Goal: Task Accomplishment & Management: Use online tool/utility

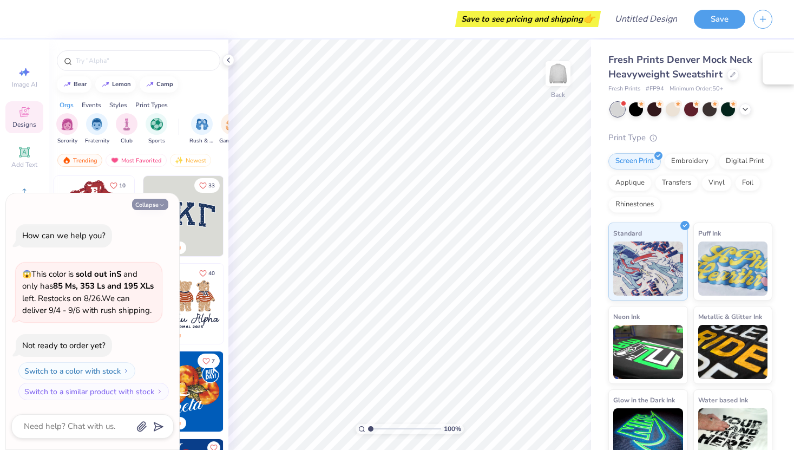
click at [160, 208] on icon "button" at bounding box center [162, 205] width 6 height 6
type textarea "x"
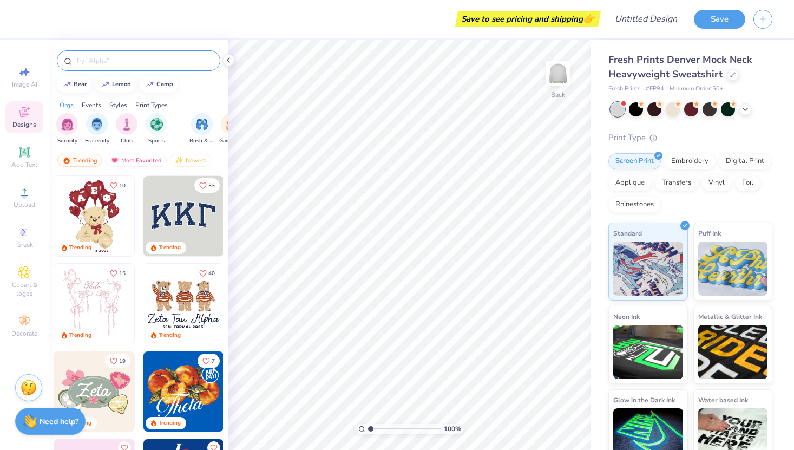
click at [144, 68] on div at bounding box center [138, 60] width 163 height 21
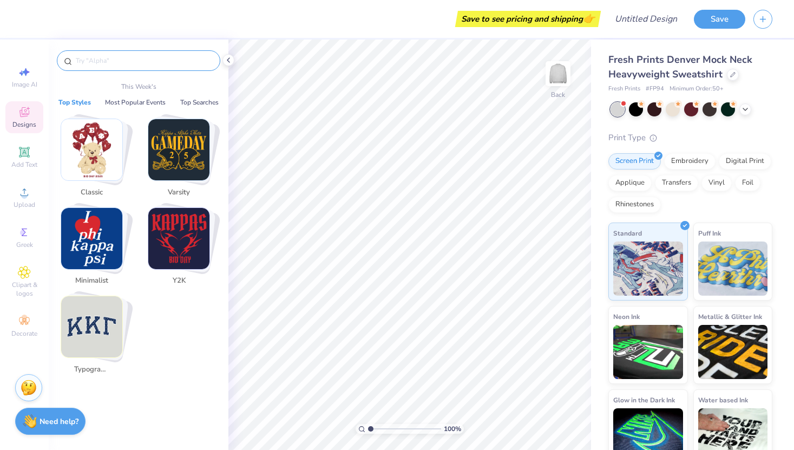
click at [137, 61] on input "text" at bounding box center [144, 60] width 139 height 11
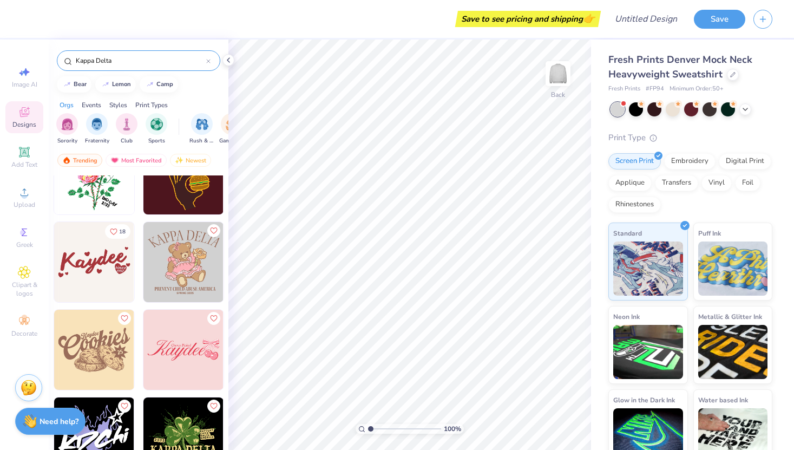
scroll to position [2847, 0]
type input "Kappa Delta"
click at [29, 164] on span "Add Text" at bounding box center [24, 164] width 26 height 9
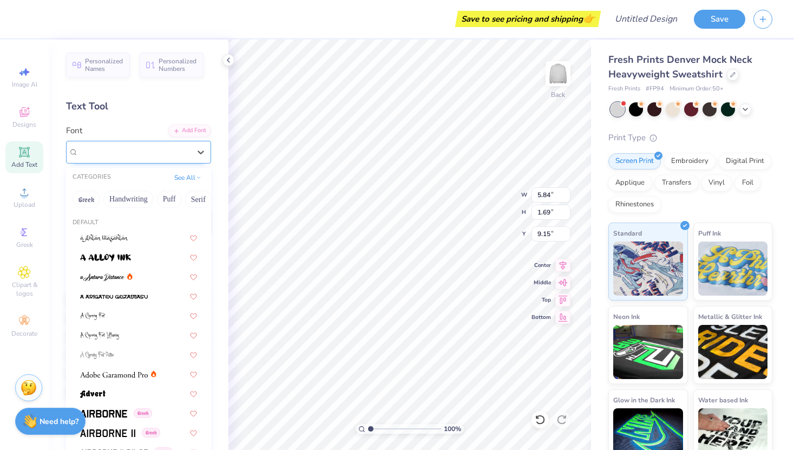
click at [96, 149] on div "Super Dream" at bounding box center [134, 151] width 114 height 17
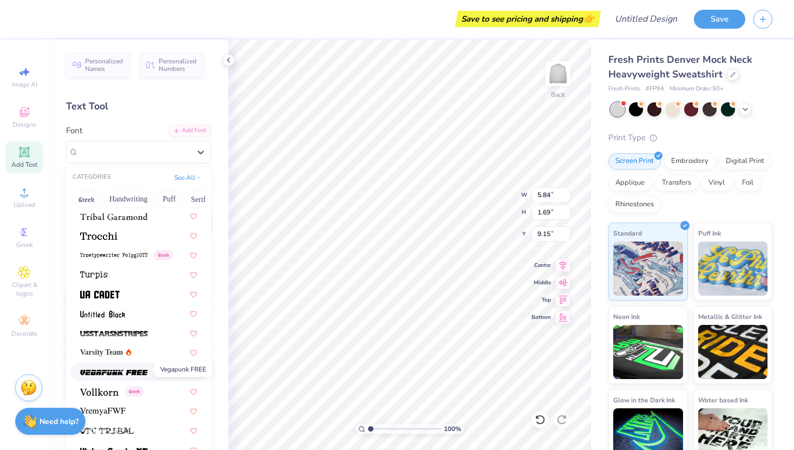
scroll to position [5705, 0]
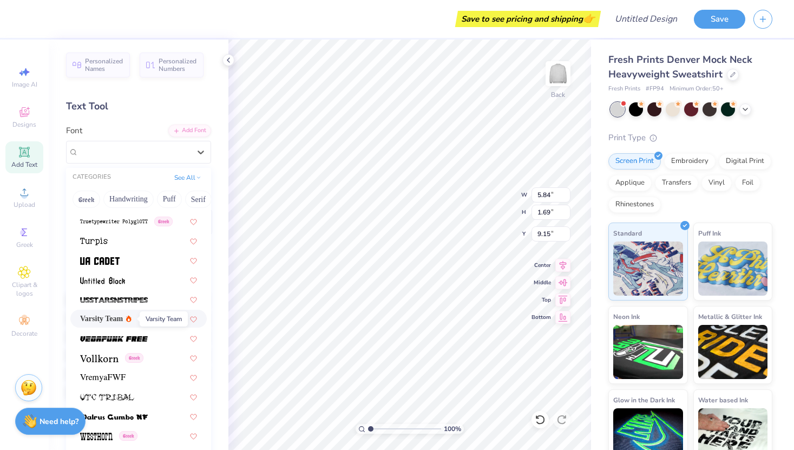
click at [110, 318] on span "Varsity Team" at bounding box center [101, 318] width 43 height 11
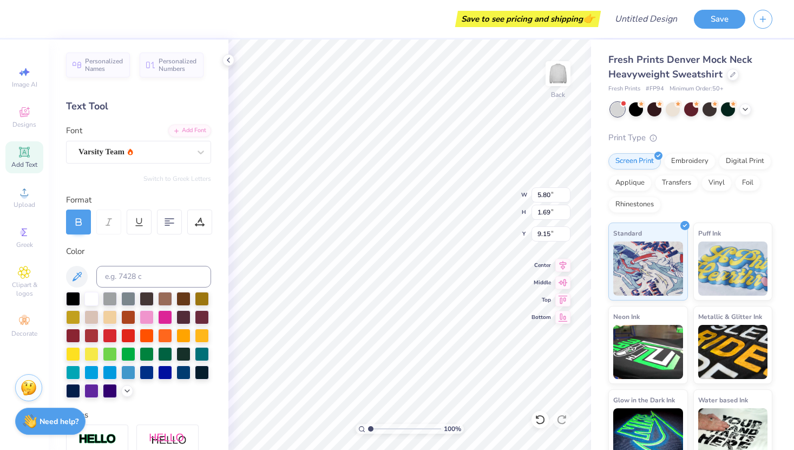
type input "5.80"
type textarea "H"
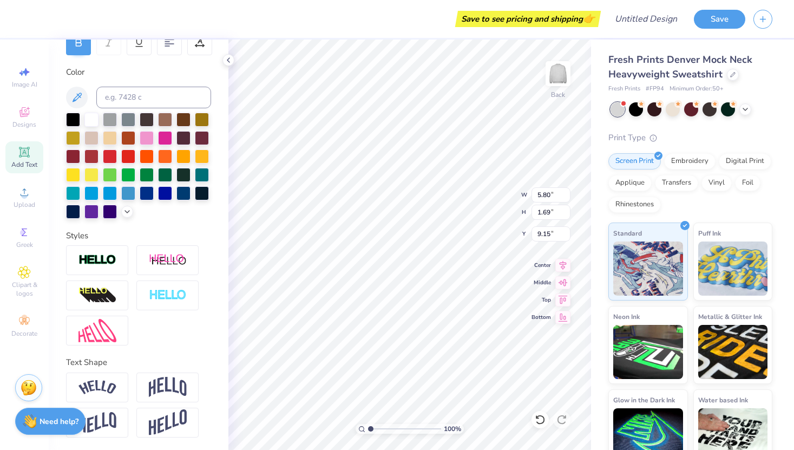
scroll to position [179, 0]
type textarea "Kappa Delta"
click at [157, 390] on img at bounding box center [168, 387] width 38 height 21
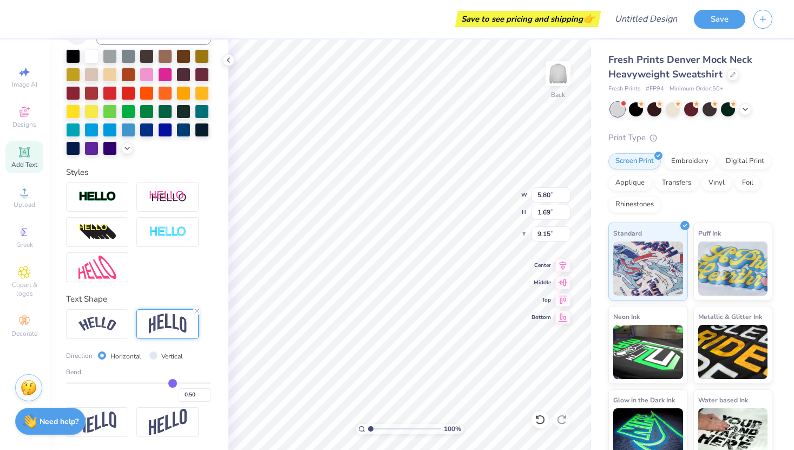
scroll to position [0, 0]
type input "0.49"
type input "0.46"
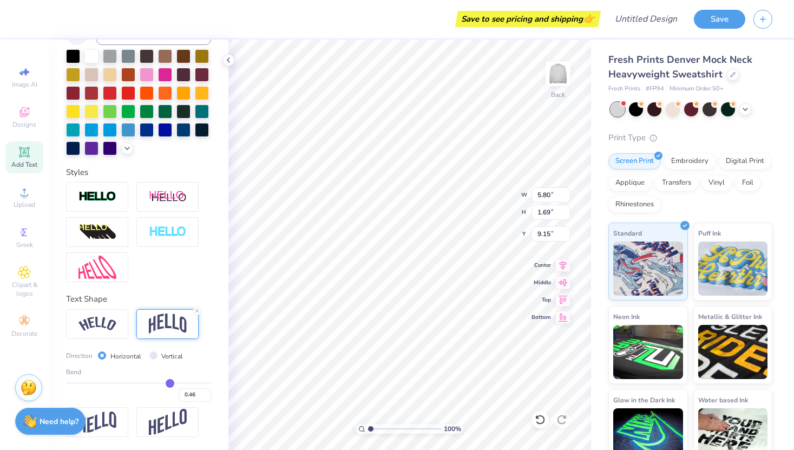
type input "0.41"
type input "0.35"
type input "0.3"
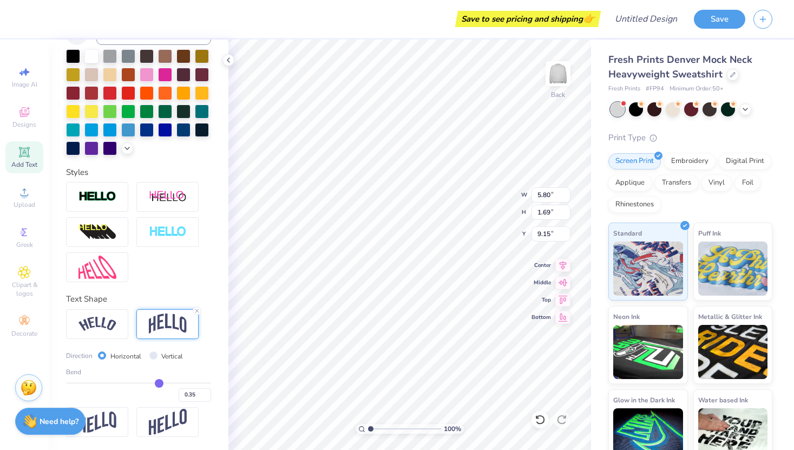
type input "0.30"
type input "0.25"
type input "0.22"
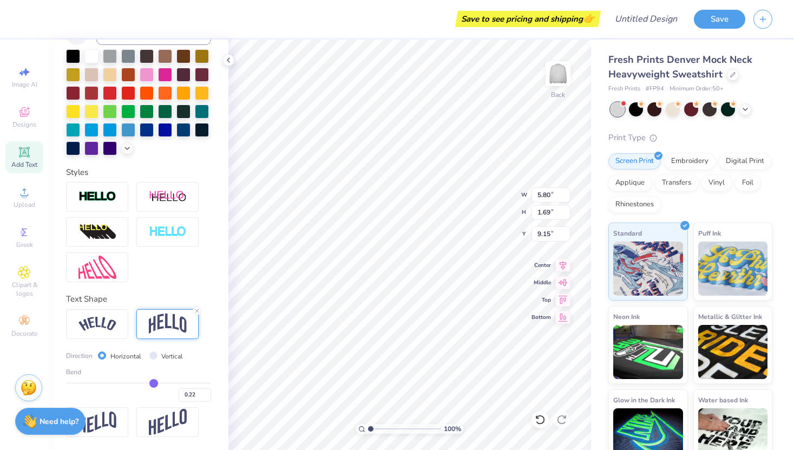
type input "0.2"
type input "0.20"
type input "0.19"
type input "0.18"
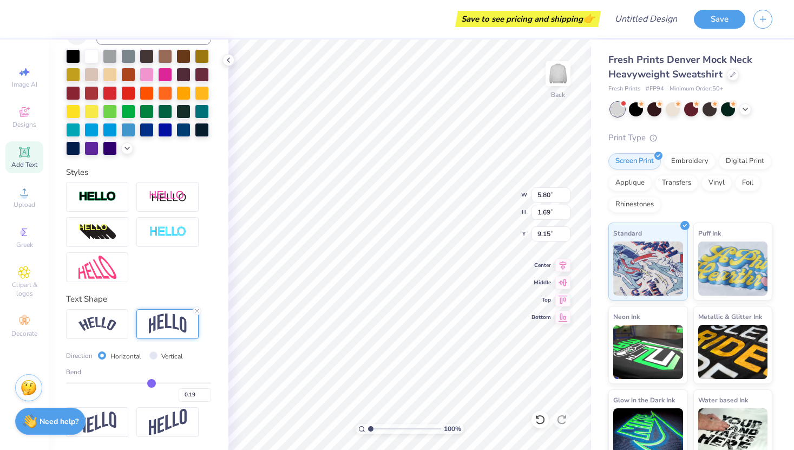
type input "0.18"
type input "0.17"
type input "0.16"
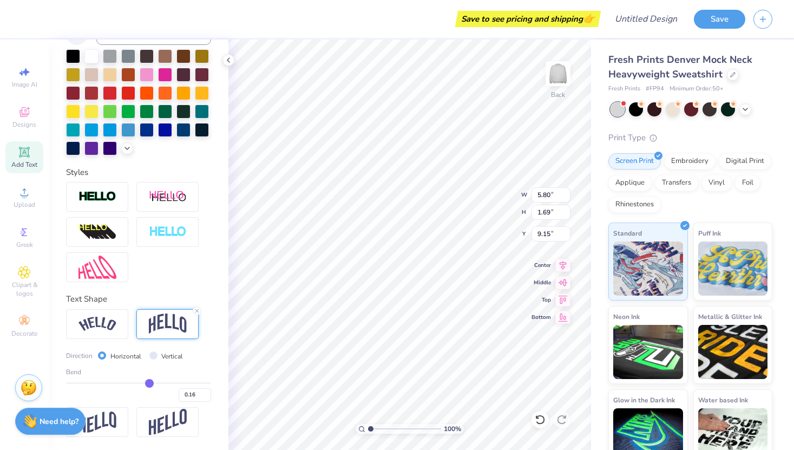
type input "0.15"
type input "0.14"
type input "0.12"
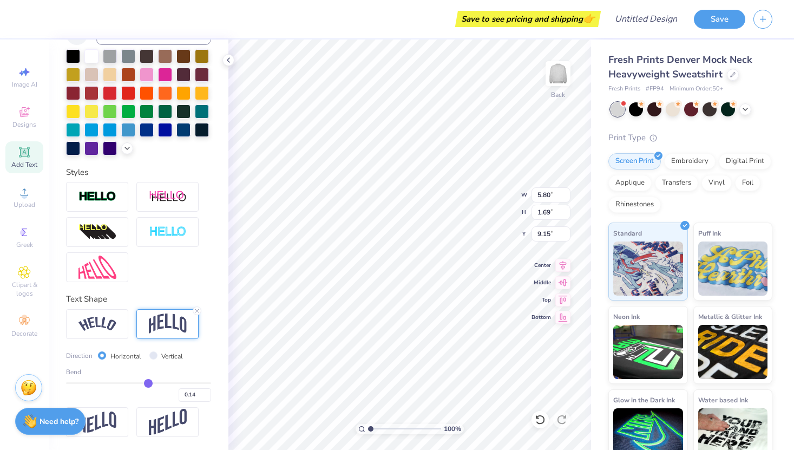
type input "0.12"
type input "0.11"
type input "0.09"
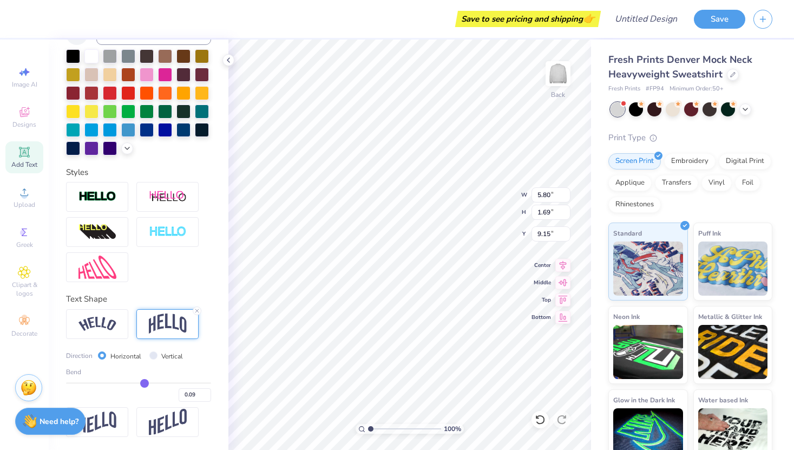
type input "0.07"
type input "0.04"
type input "0.03"
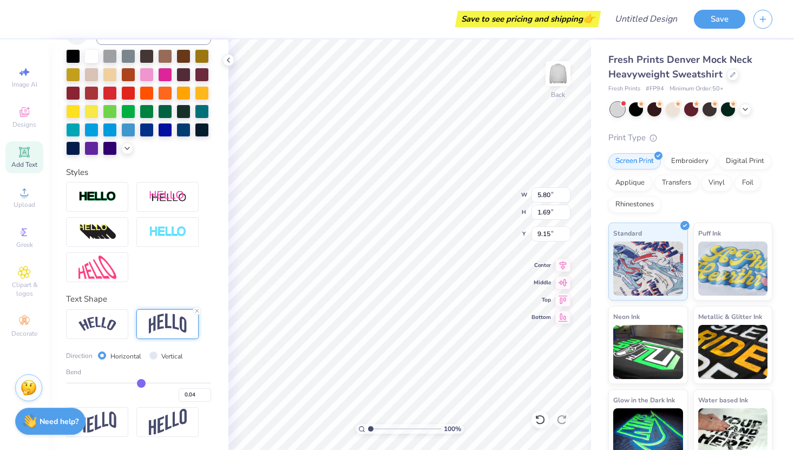
type input "0.03"
type input "0.04"
type input "0.06"
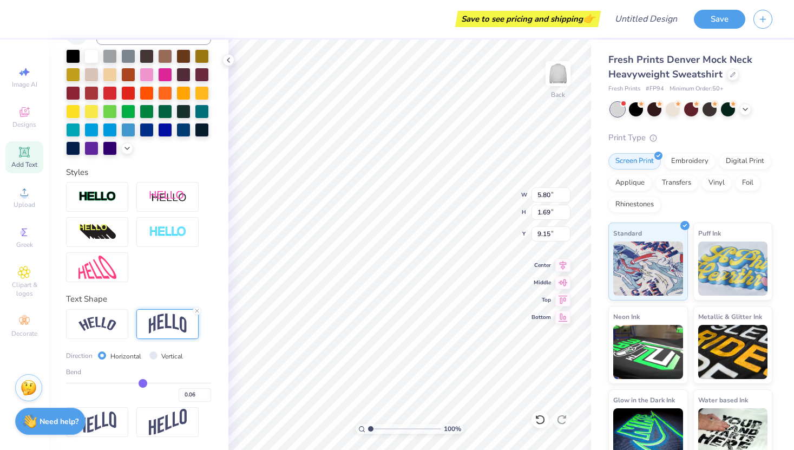
type input "0.08"
type input "0.12"
type input "0.16"
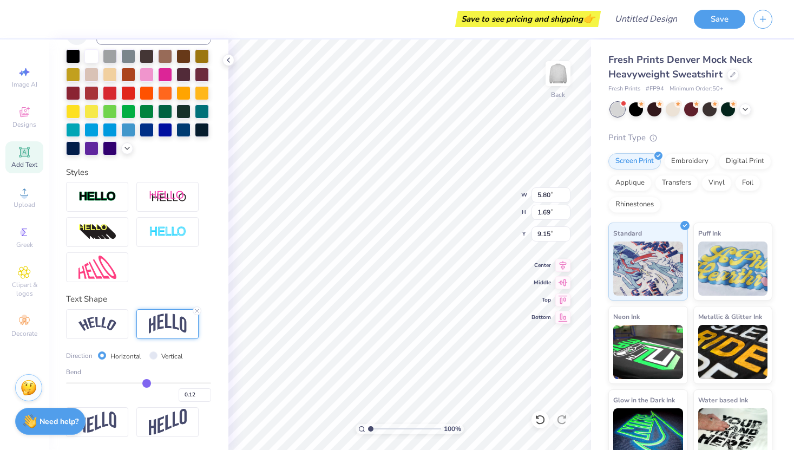
type input "0.16"
type input "0.21"
type input "0.25"
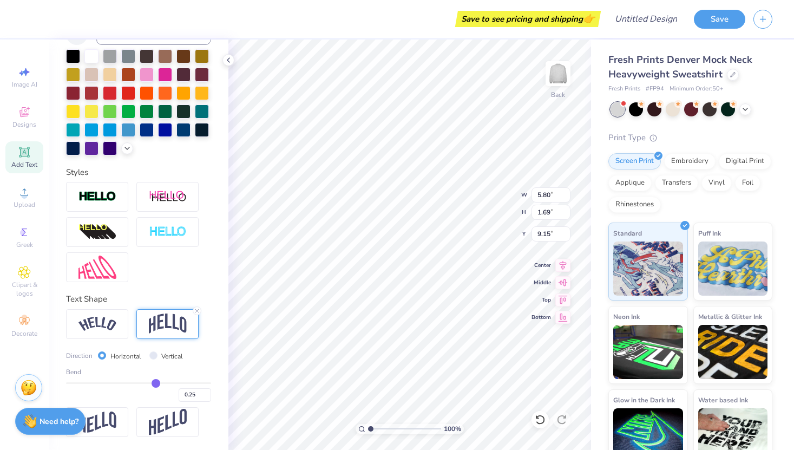
type input "0.31"
type input "0.36"
type input "0.41"
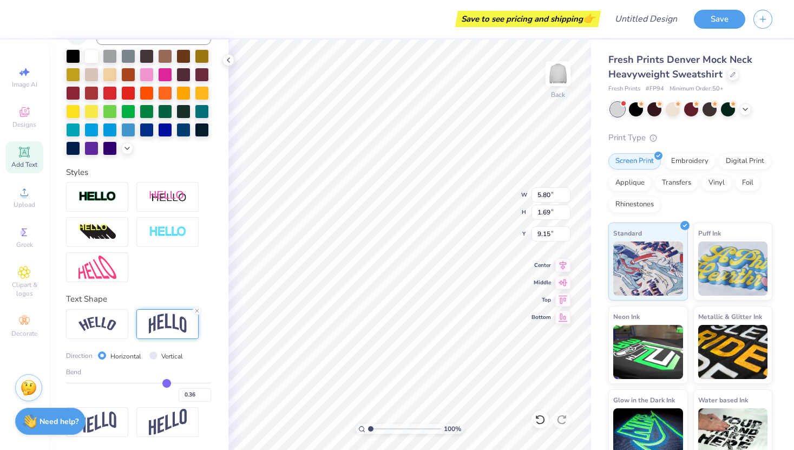
type input "0.41"
type input "0.45"
type input "0.47"
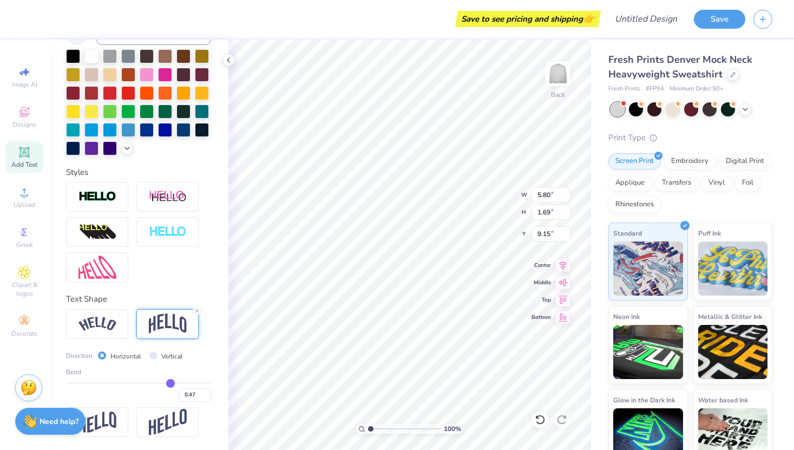
type input "0.48"
type input "0.49"
click at [172, 384] on input "range" at bounding box center [138, 383] width 145 height 2
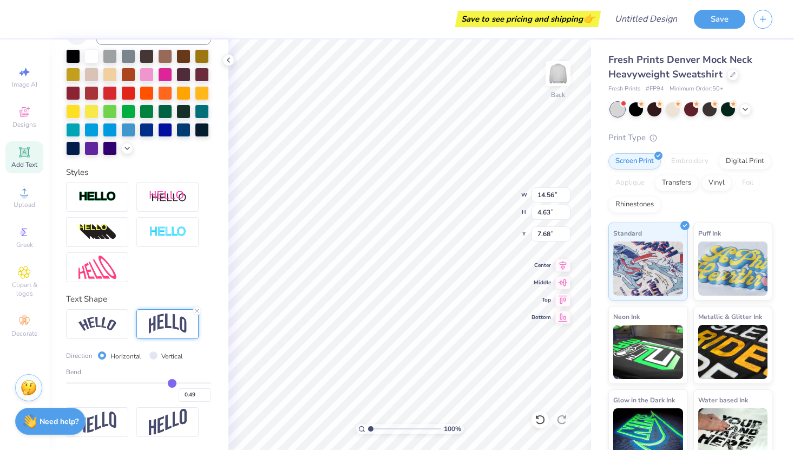
type input "0.51"
type input "0.5"
type input "0.50"
type input "0.47"
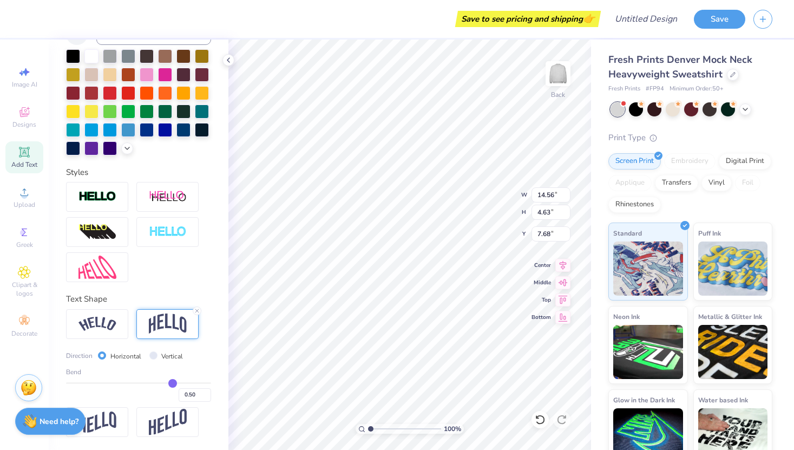
type input "0.47"
type input "0.44"
type input "0.41"
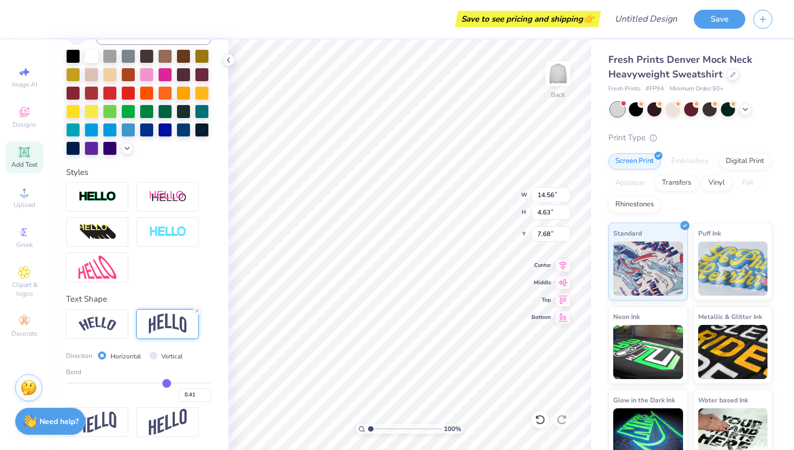
type input "0.38"
type input "0.36"
type input "0.35"
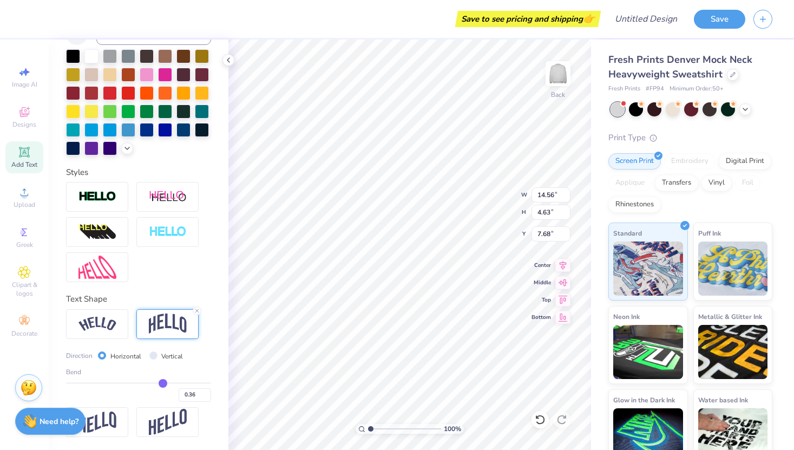
type input "0.35"
type input "0.34"
type input "0.32"
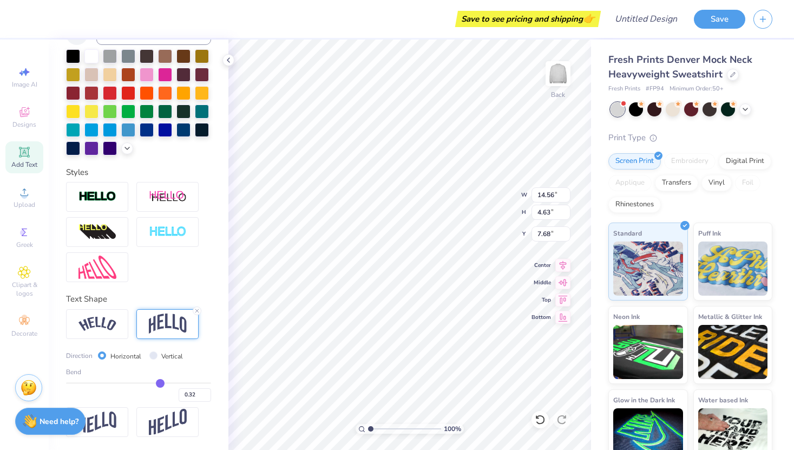
type input "0.31"
type input "0.3"
type input "0.30"
type input "0.28"
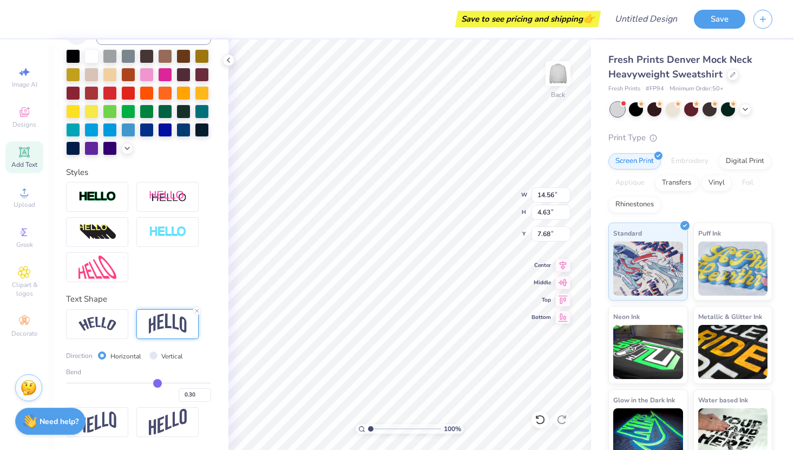
type input "0.28"
type input "0.27"
type input "0.26"
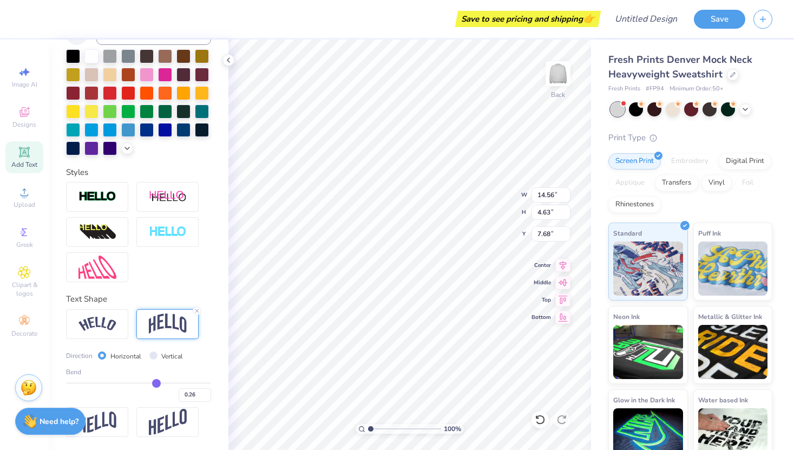
drag, startPoint x: 173, startPoint y: 382, endPoint x: 156, endPoint y: 382, distance: 17.3
type input "0.26"
click at [156, 382] on input "range" at bounding box center [138, 383] width 145 height 2
type input "3.19"
type input "8.40"
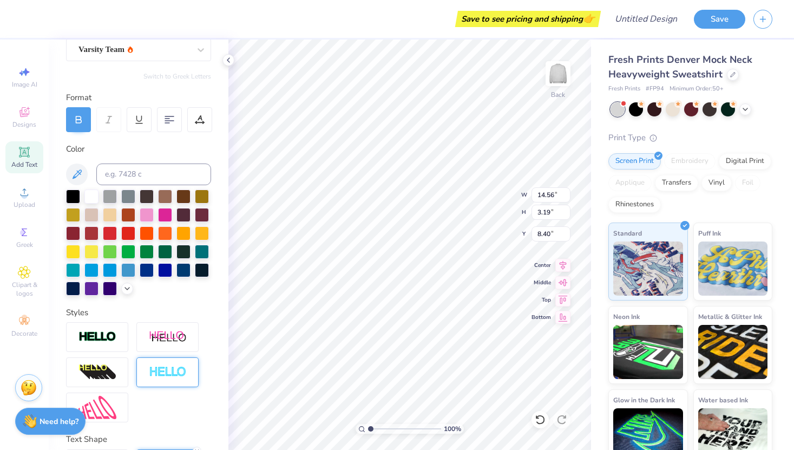
scroll to position [100, 0]
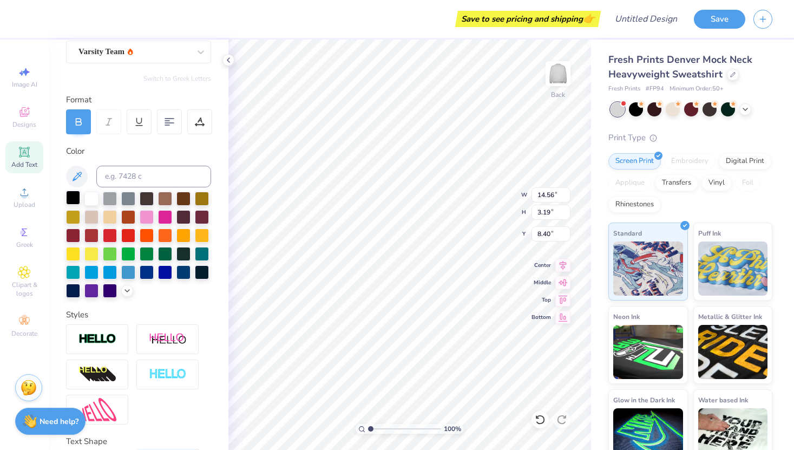
click at [75, 196] on div at bounding box center [73, 197] width 14 height 14
click at [114, 200] on div at bounding box center [110, 197] width 14 height 14
click at [150, 252] on div at bounding box center [147, 253] width 14 height 14
click at [162, 252] on div at bounding box center [165, 253] width 14 height 14
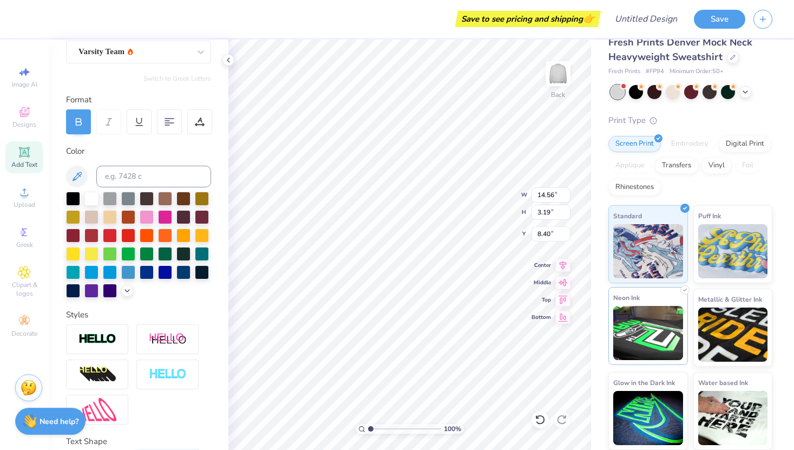
scroll to position [0, 0]
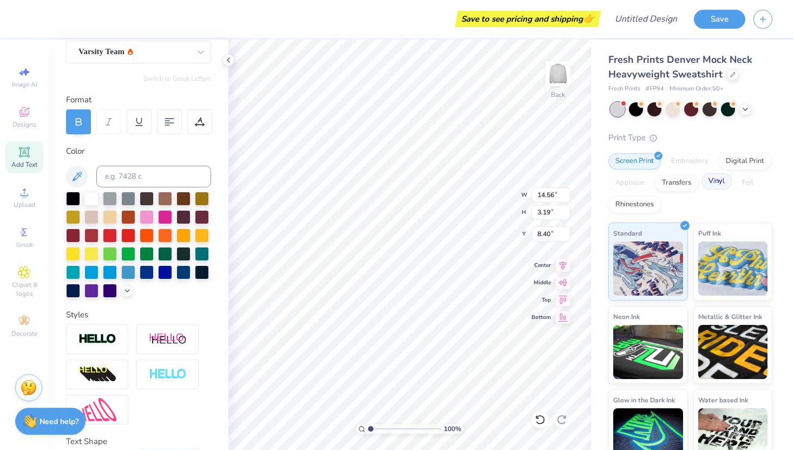
click at [707, 185] on div "Vinyl" at bounding box center [716, 181] width 30 height 16
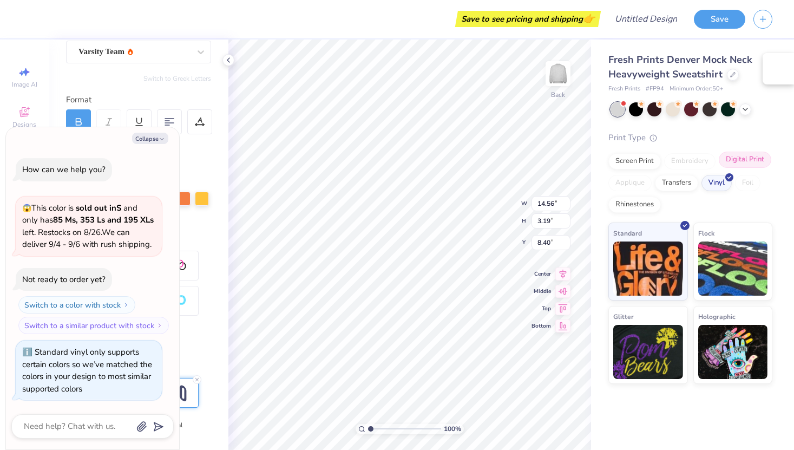
click at [732, 165] on div "Digital Print" at bounding box center [745, 160] width 52 height 16
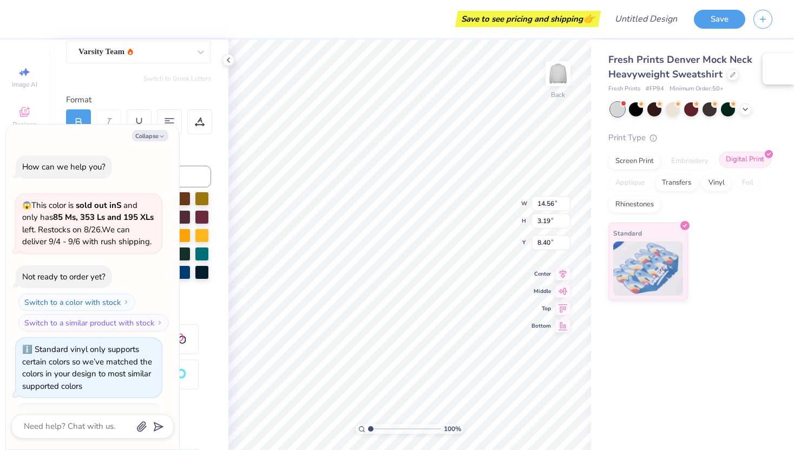
scroll to position [63, 0]
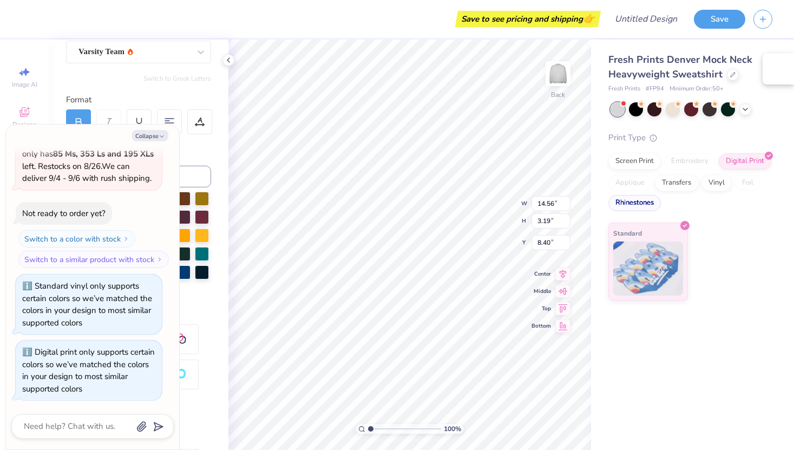
click at [641, 204] on div "Rhinestones" at bounding box center [634, 203] width 52 height 16
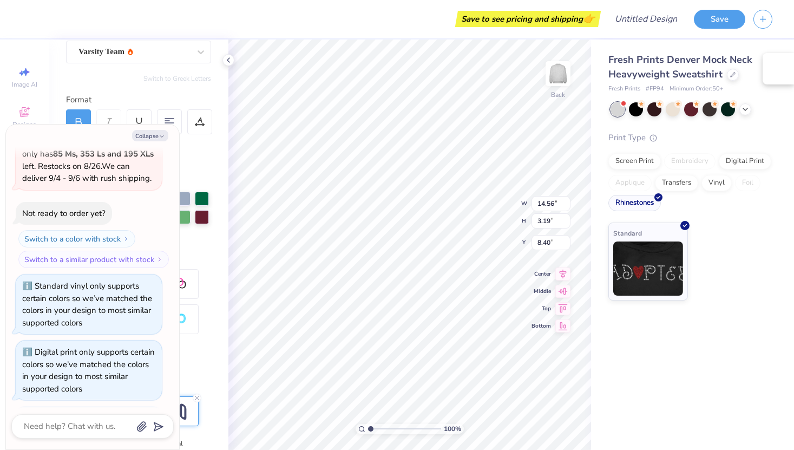
scroll to position [129, 0]
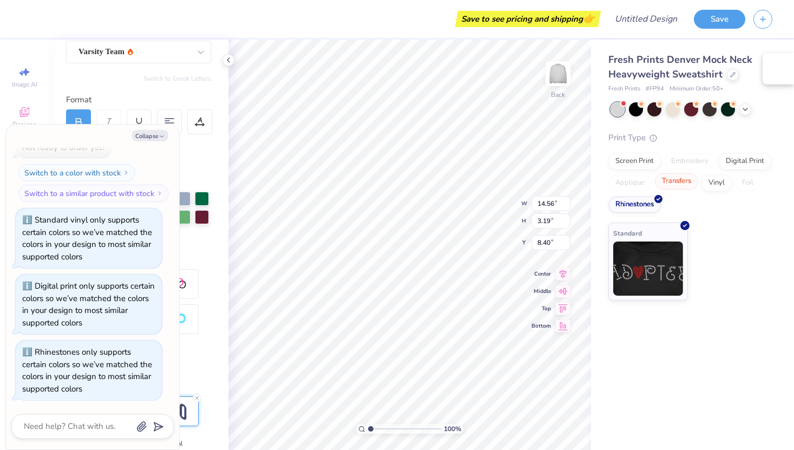
click at [673, 184] on div "Transfers" at bounding box center [676, 181] width 43 height 16
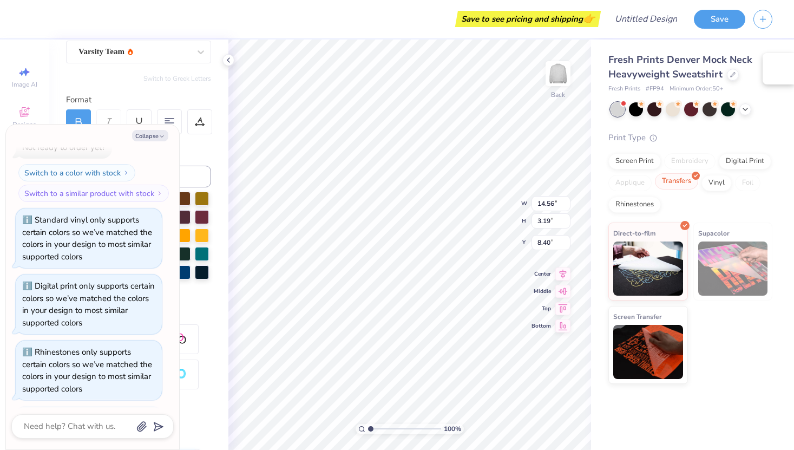
scroll to position [195, 0]
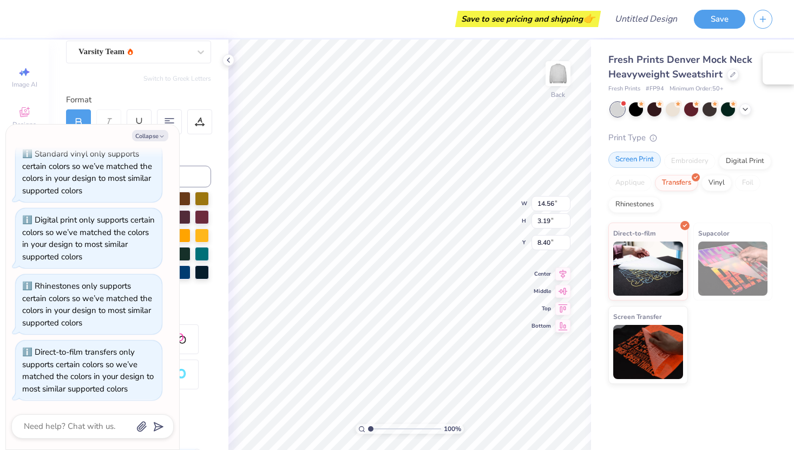
click at [645, 162] on div "Screen Print" at bounding box center [634, 160] width 52 height 16
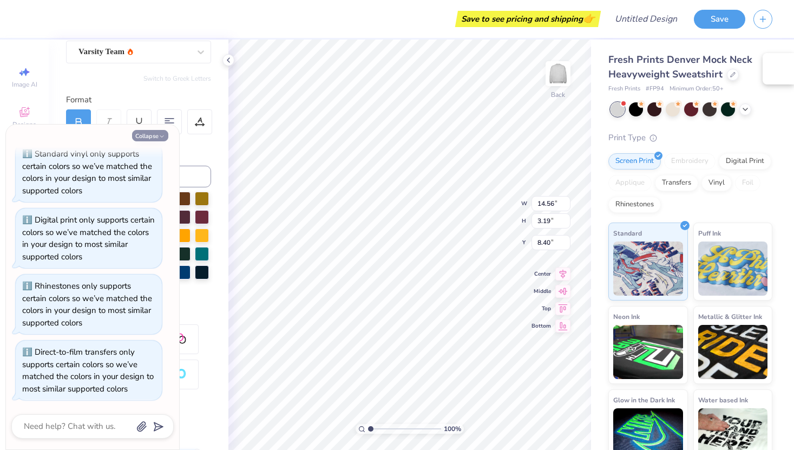
click at [162, 136] on icon "button" at bounding box center [162, 136] width 6 height 6
type textarea "x"
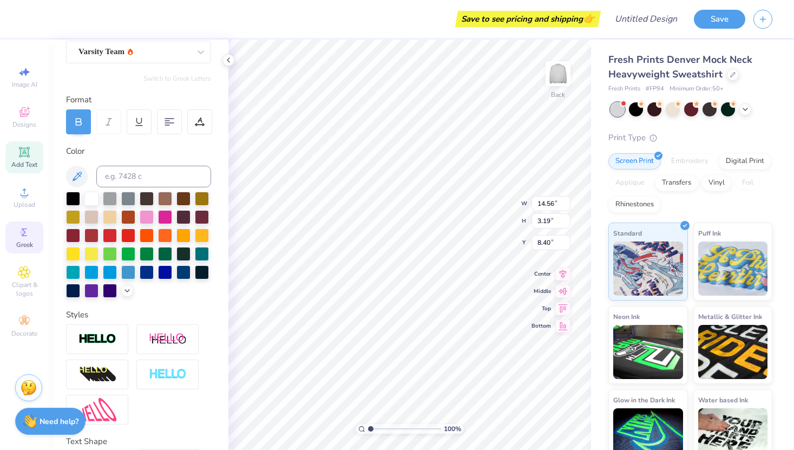
click at [28, 226] on icon at bounding box center [24, 232] width 13 height 13
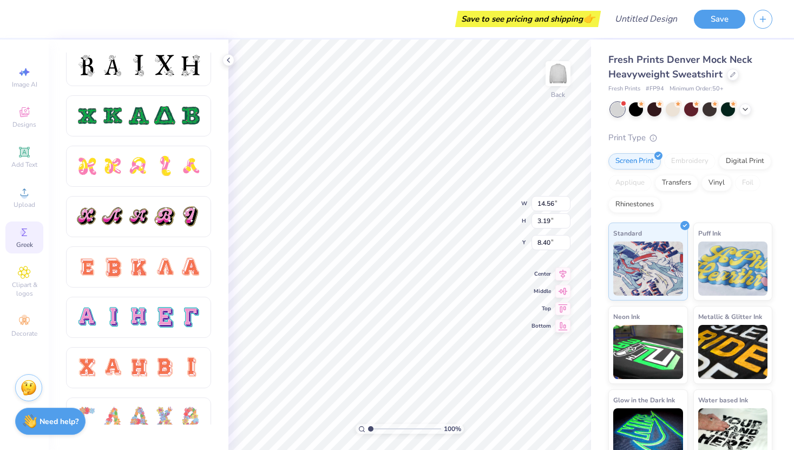
scroll to position [579, 0]
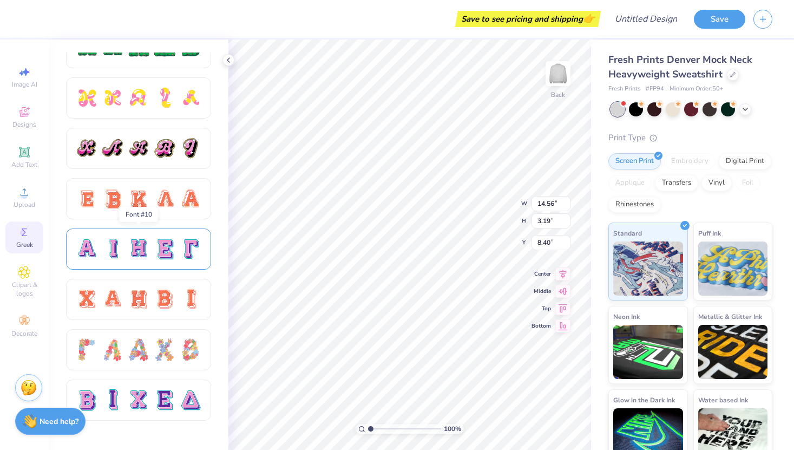
click at [170, 251] on div at bounding box center [164, 249] width 23 height 23
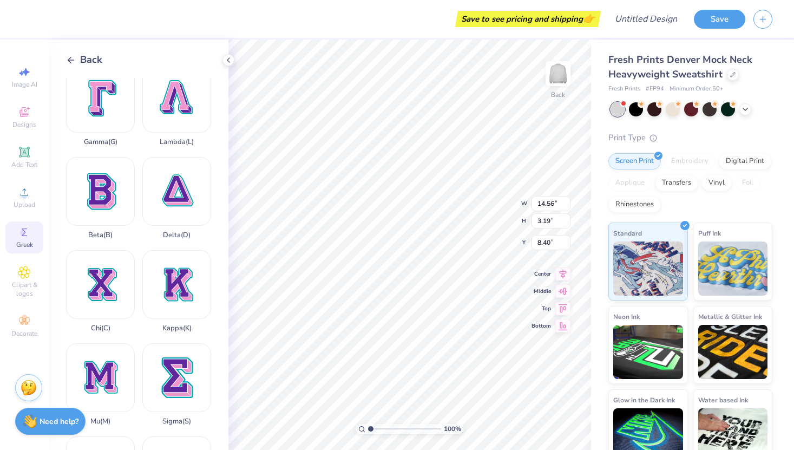
scroll to position [205, 0]
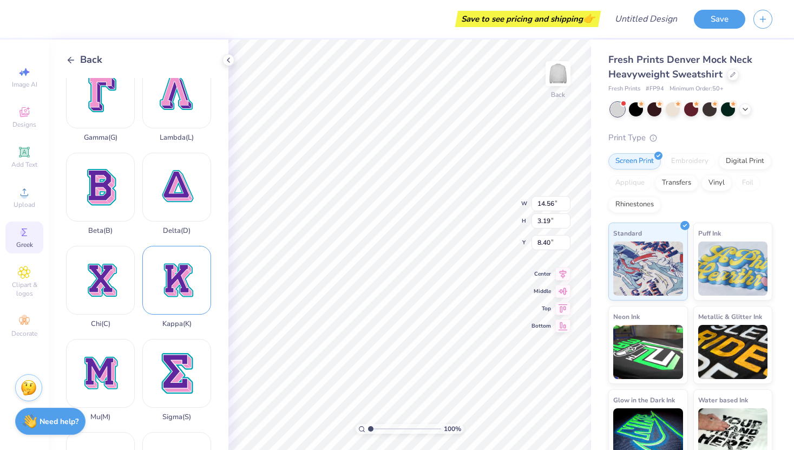
click at [178, 286] on div "Kappa ( K )" at bounding box center [176, 287] width 69 height 82
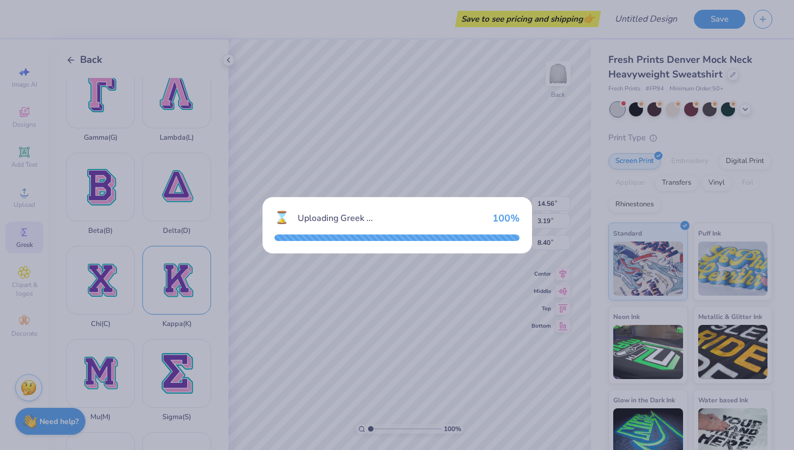
type input "15.00"
type input "17.11"
type input "1.45"
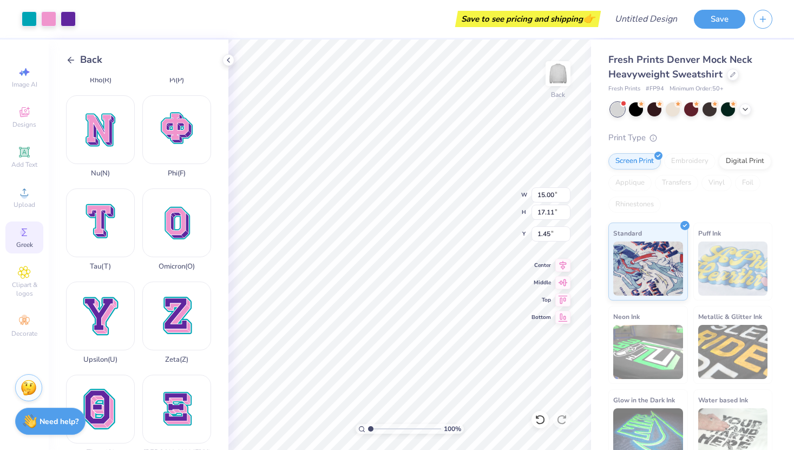
scroll to position [747, 0]
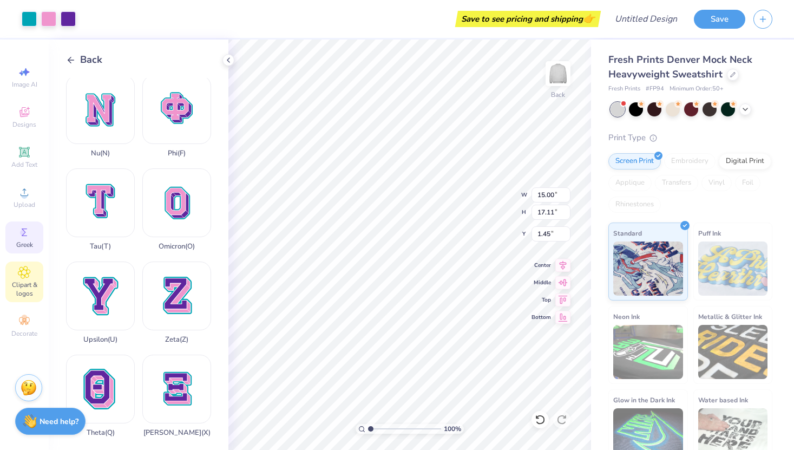
click at [42, 282] on span "Clipart & logos" at bounding box center [24, 288] width 38 height 17
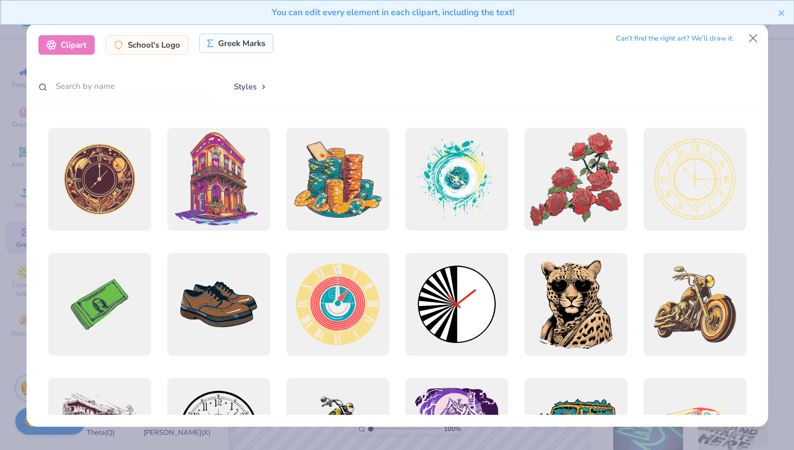
click at [253, 52] on div "Greek Marks" at bounding box center [236, 43] width 74 height 19
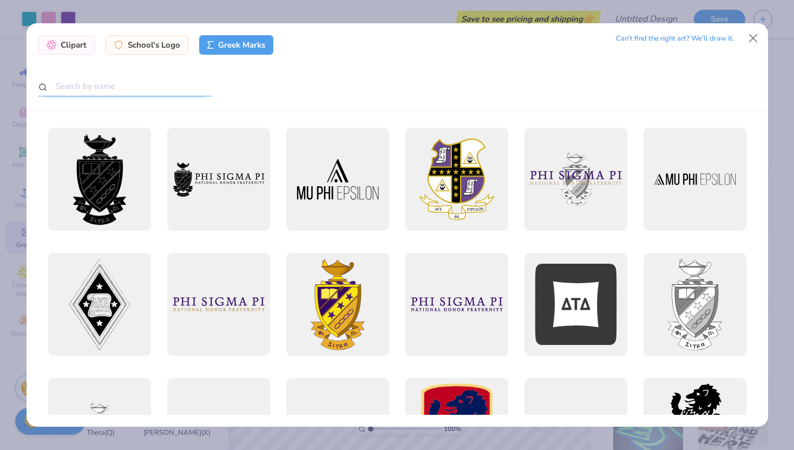
click at [135, 86] on input "text" at bounding box center [124, 86] width 173 height 20
type input "Kappa Delta"
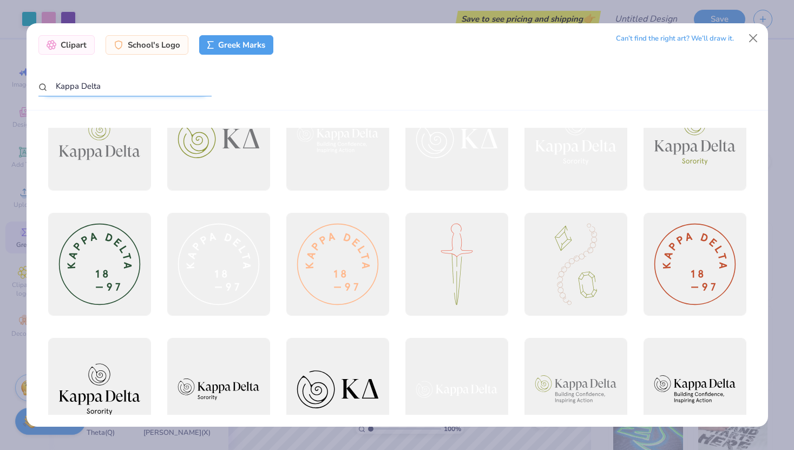
scroll to position [0, 0]
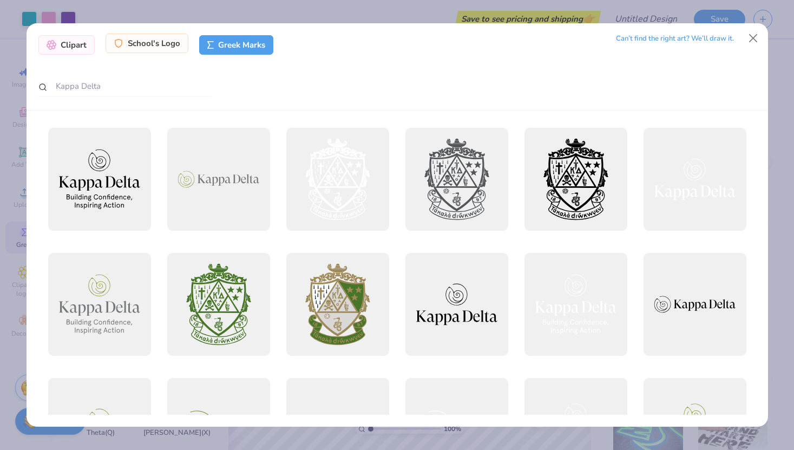
click at [128, 48] on div "School's Logo" at bounding box center [147, 43] width 83 height 19
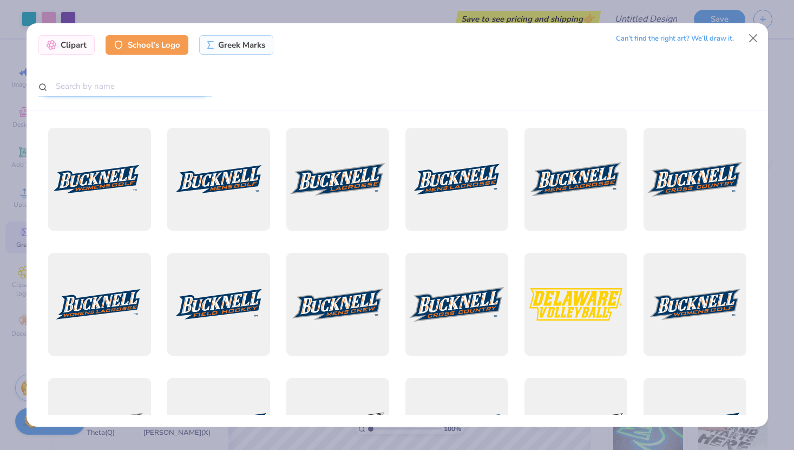
click at [121, 88] on input "text" at bounding box center [124, 86] width 173 height 20
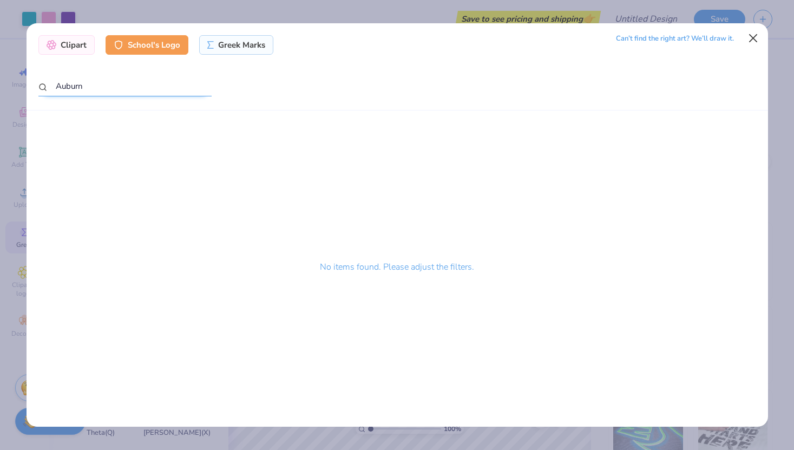
type input "Auburn"
click at [752, 39] on button "Close" at bounding box center [752, 38] width 21 height 21
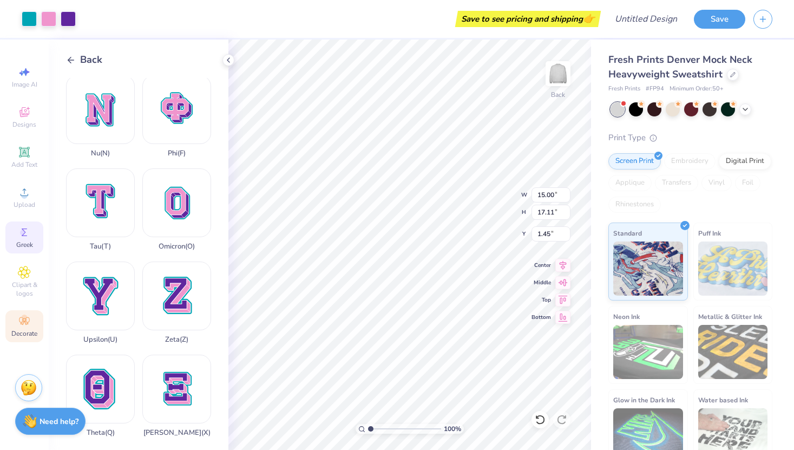
click at [23, 325] on icon at bounding box center [24, 320] width 13 height 13
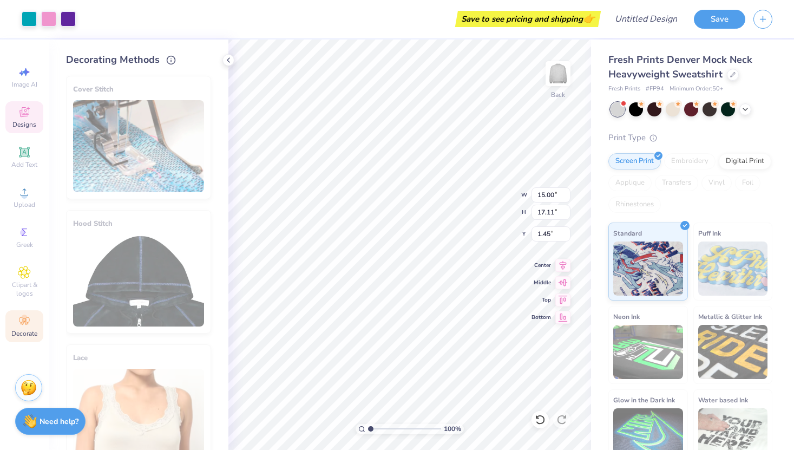
click at [21, 110] on icon at bounding box center [24, 113] width 9 height 7
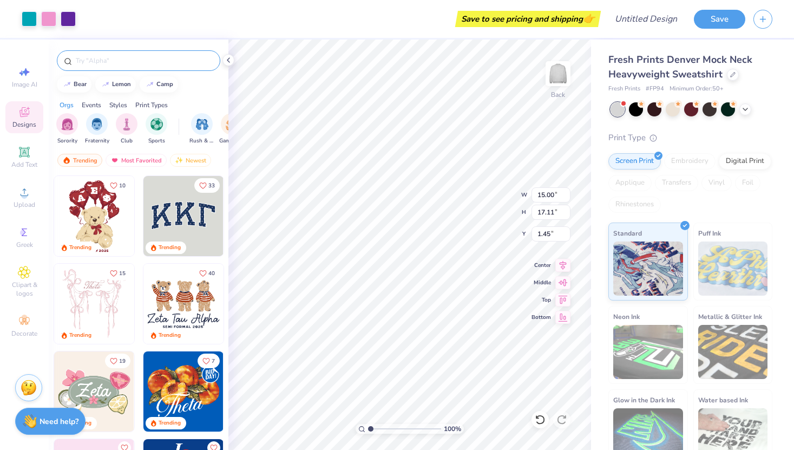
click at [104, 67] on div at bounding box center [138, 60] width 163 height 21
click at [104, 60] on input "text" at bounding box center [144, 60] width 139 height 11
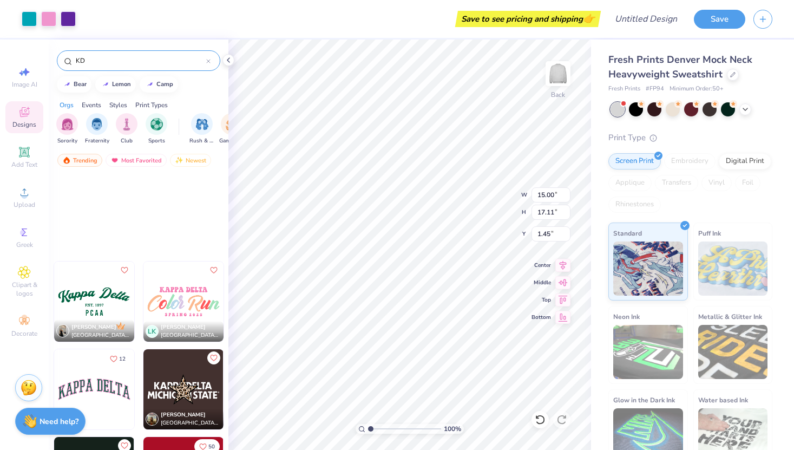
scroll to position [2376, 0]
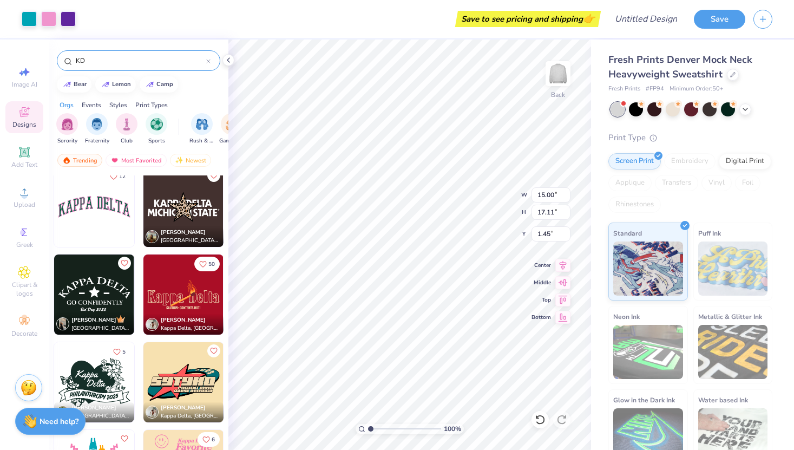
type input "KD"
click at [113, 226] on img at bounding box center [94, 207] width 80 height 80
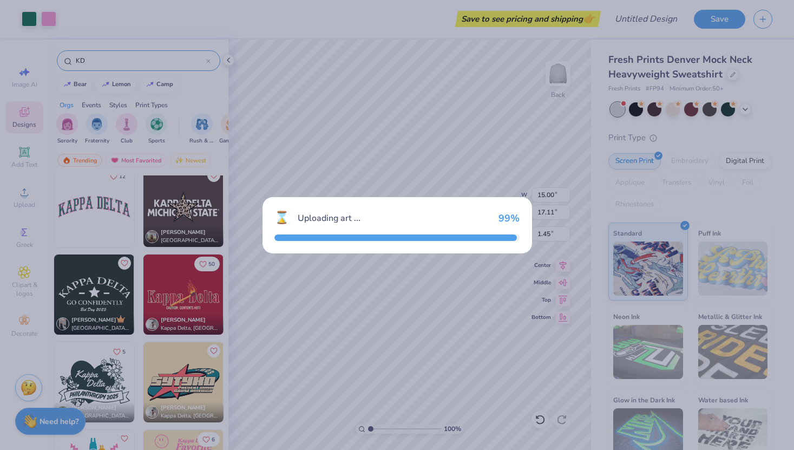
type input "12.22"
type input "1.87"
type input "3.01"
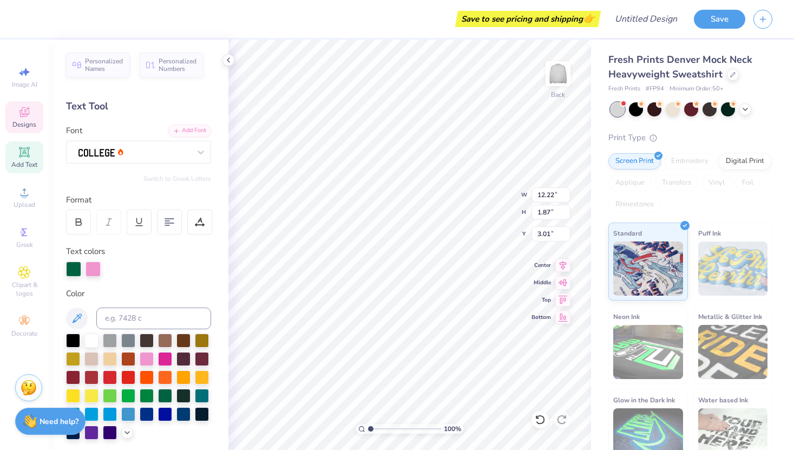
type input "15.00"
type input "17.11"
type input "1.45"
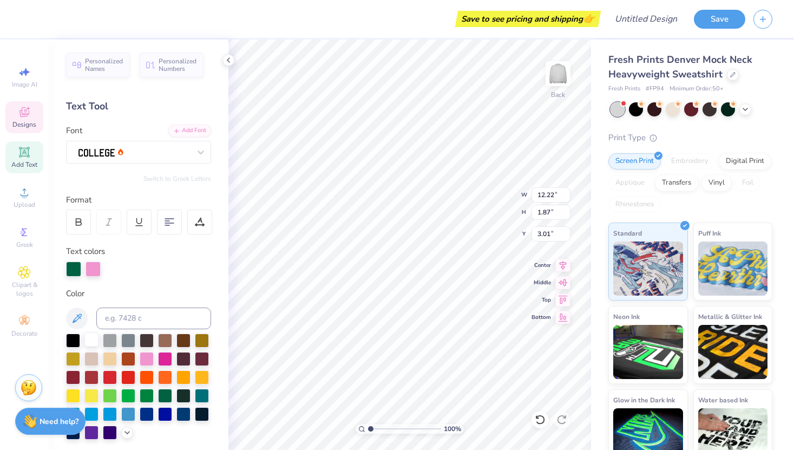
click at [92, 337] on div at bounding box center [91, 339] width 14 height 14
click at [91, 271] on div at bounding box center [93, 267] width 15 height 15
click at [163, 396] on div at bounding box center [165, 394] width 14 height 14
click at [75, 272] on div at bounding box center [73, 267] width 15 height 15
click at [151, 398] on div at bounding box center [147, 394] width 14 height 14
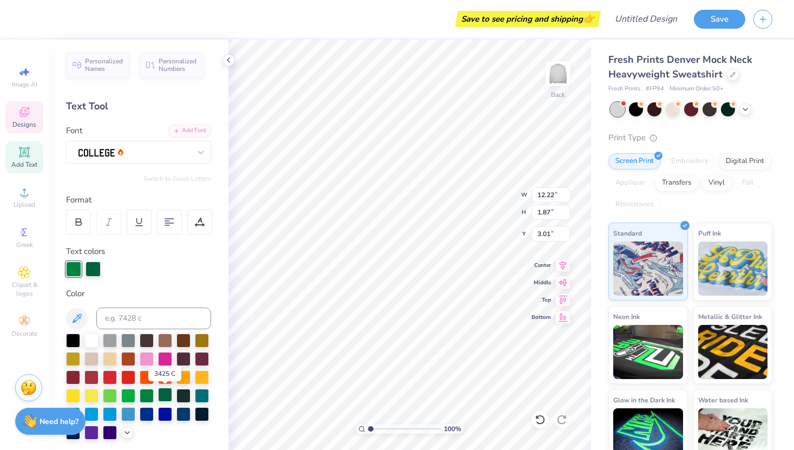
click at [160, 396] on div at bounding box center [165, 394] width 14 height 14
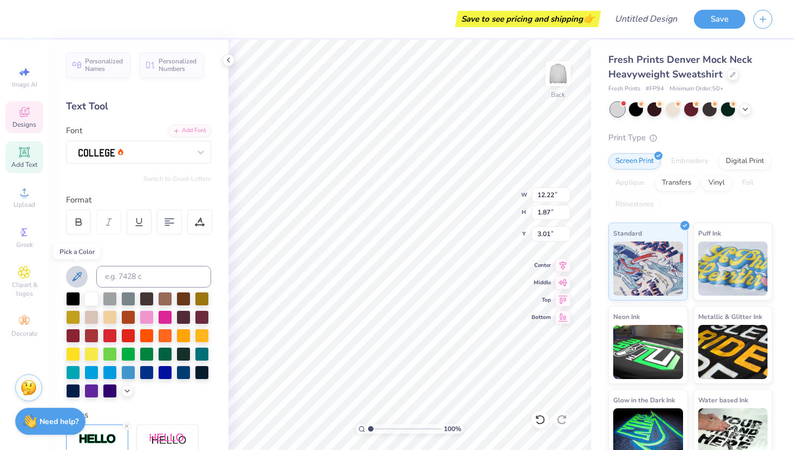
click at [77, 273] on icon at bounding box center [77, 276] width 9 height 9
click at [95, 298] on div at bounding box center [91, 298] width 14 height 14
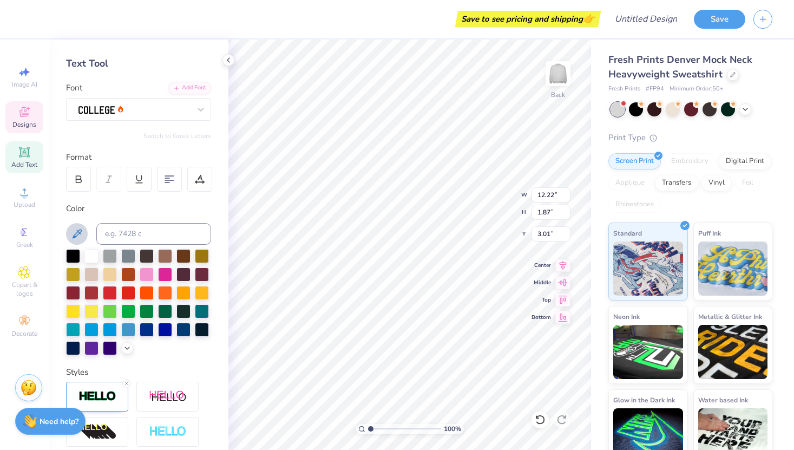
scroll to position [0, 0]
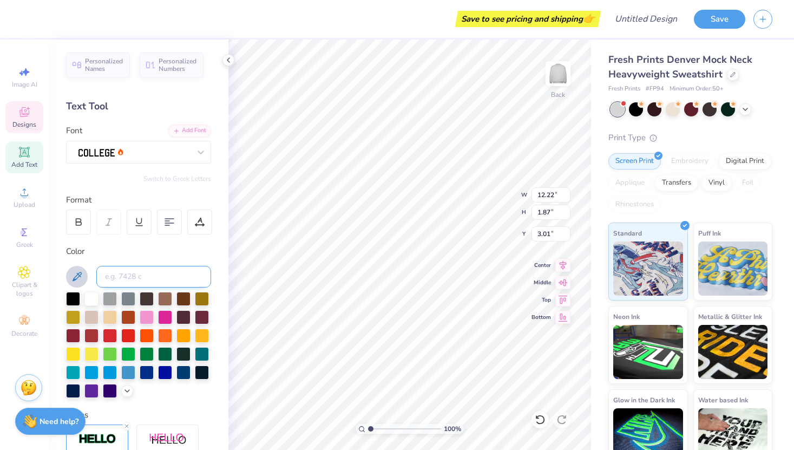
click at [117, 280] on input at bounding box center [153, 277] width 115 height 22
click at [83, 278] on icon at bounding box center [76, 276] width 13 height 13
click at [78, 279] on icon at bounding box center [76, 276] width 13 height 13
click at [127, 390] on icon at bounding box center [127, 389] width 9 height 9
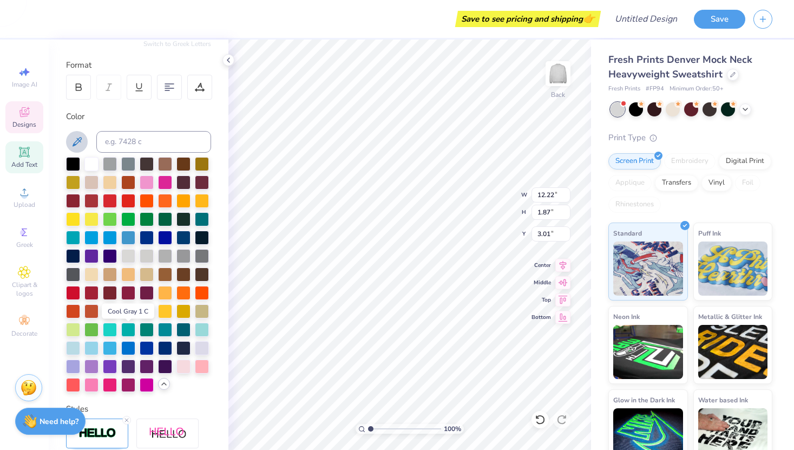
scroll to position [135, 0]
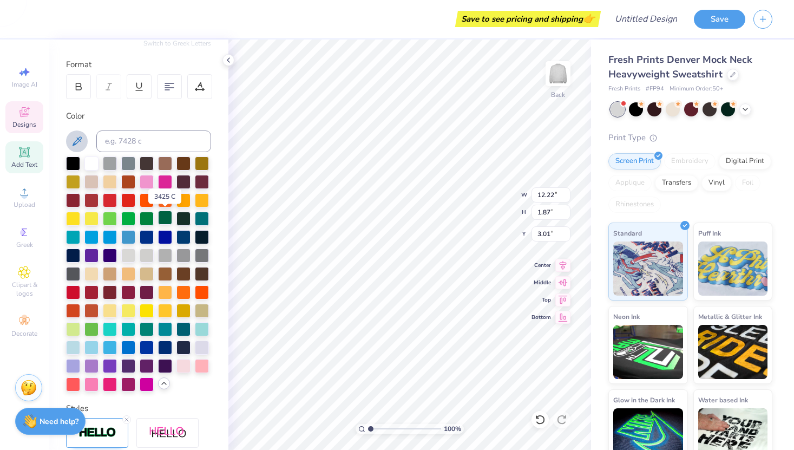
click at [165, 215] on div at bounding box center [165, 218] width 14 height 14
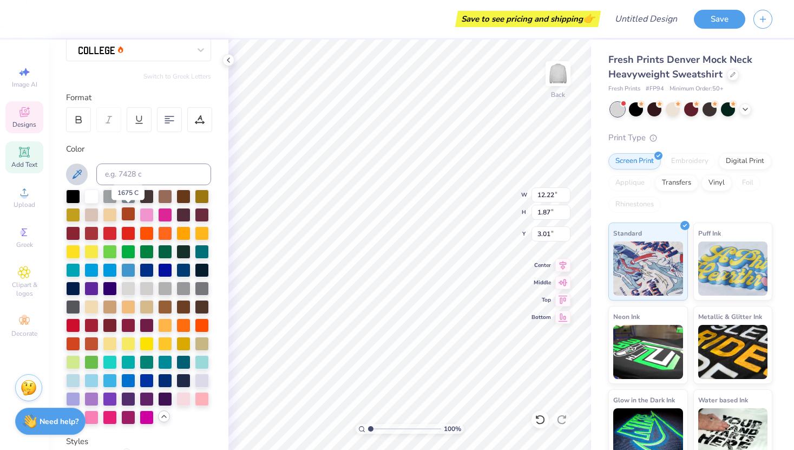
scroll to position [0, 0]
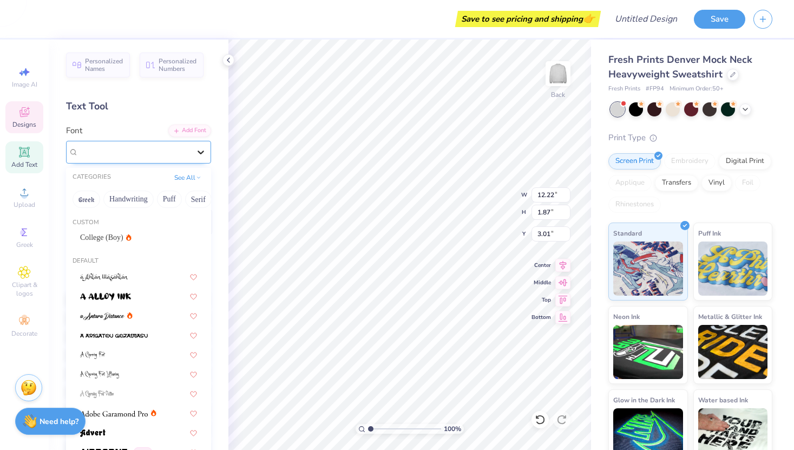
click at [194, 154] on div at bounding box center [200, 151] width 19 height 19
click at [199, 152] on icon at bounding box center [201, 152] width 6 height 4
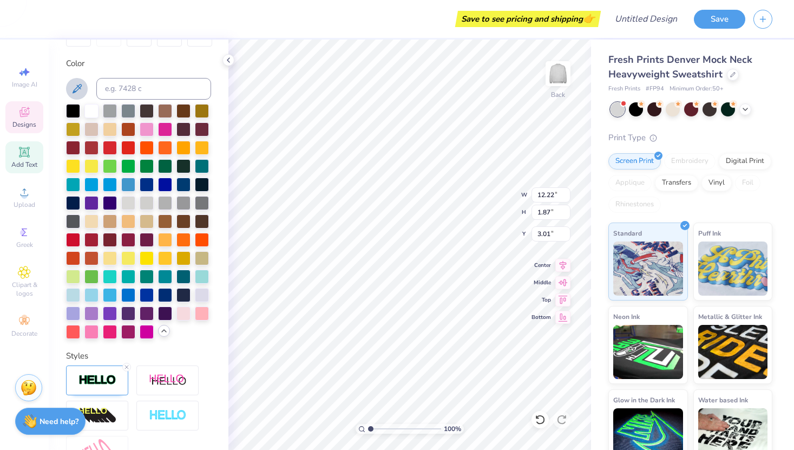
scroll to position [308, 0]
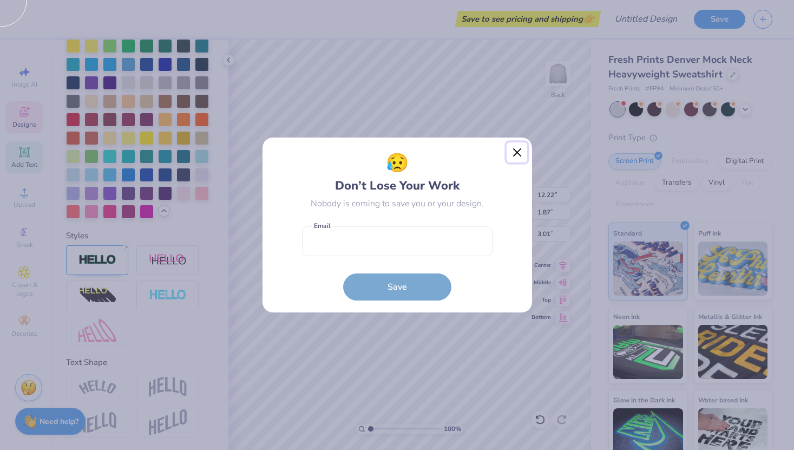
click at [518, 151] on button "Close" at bounding box center [517, 152] width 21 height 21
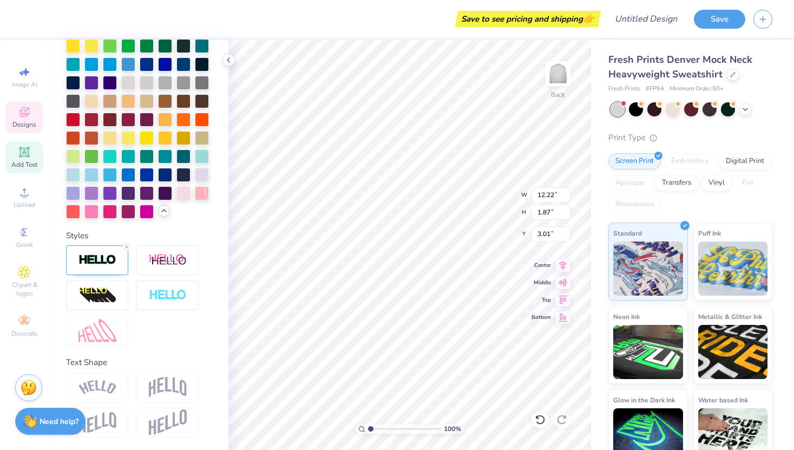
click at [152, 390] on img at bounding box center [168, 387] width 38 height 21
click at [166, 351] on div "Personalized Names Personalized Numbers Text Tool Add Font Font Switch to Greek…" at bounding box center [139, 245] width 180 height 410
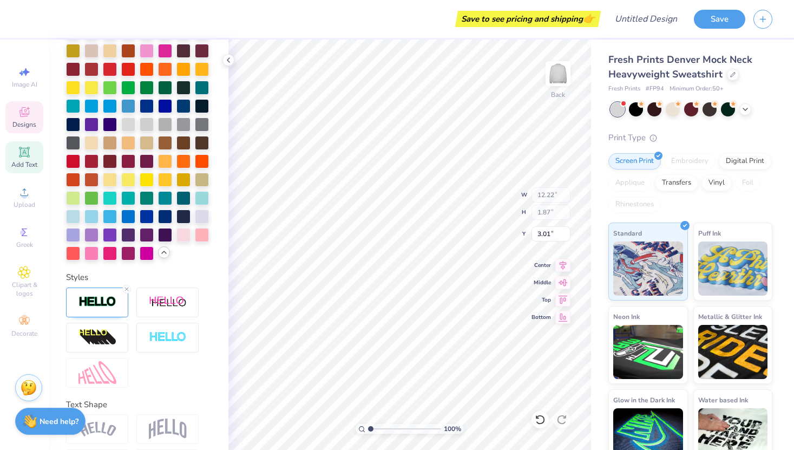
scroll to position [350, 0]
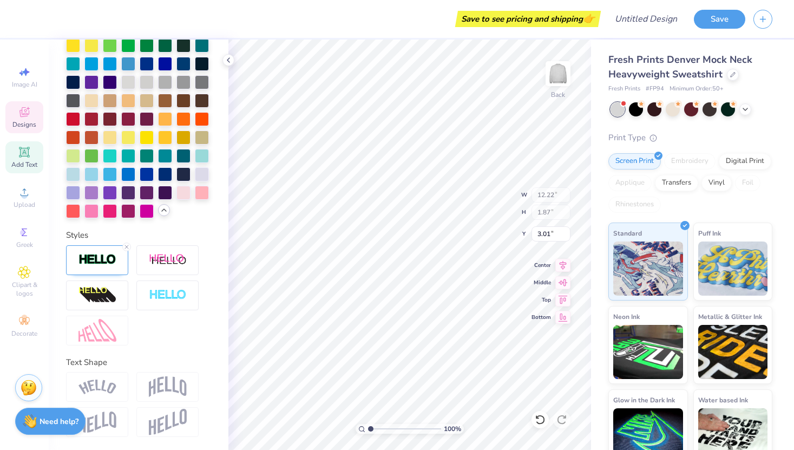
click at [169, 391] on img at bounding box center [168, 386] width 38 height 21
type input "14.56"
type input "3.19"
type input "8.40"
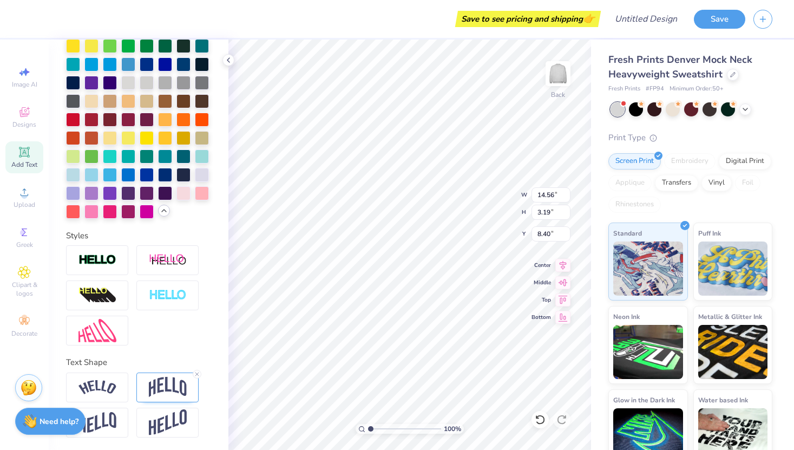
scroll to position [0, 0]
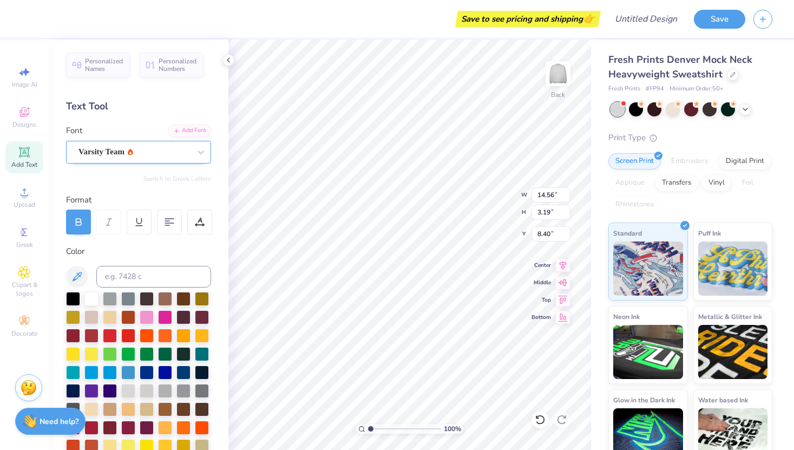
click at [130, 151] on div "Varsity Team" at bounding box center [134, 151] width 114 height 17
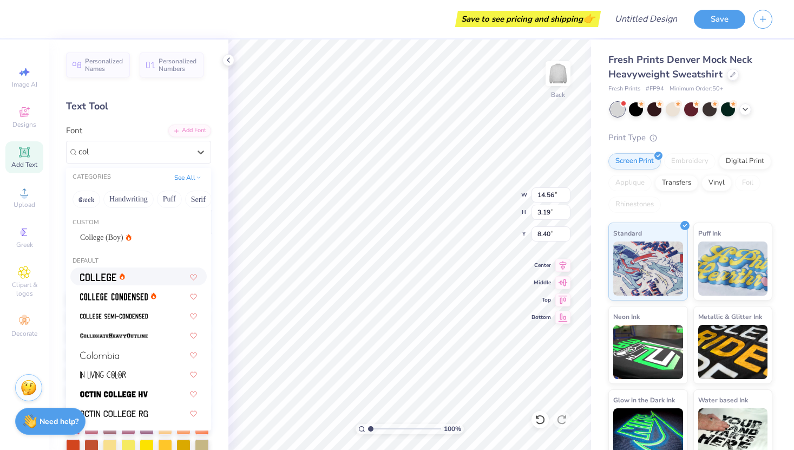
click at [119, 277] on div at bounding box center [102, 276] width 45 height 11
type input "col"
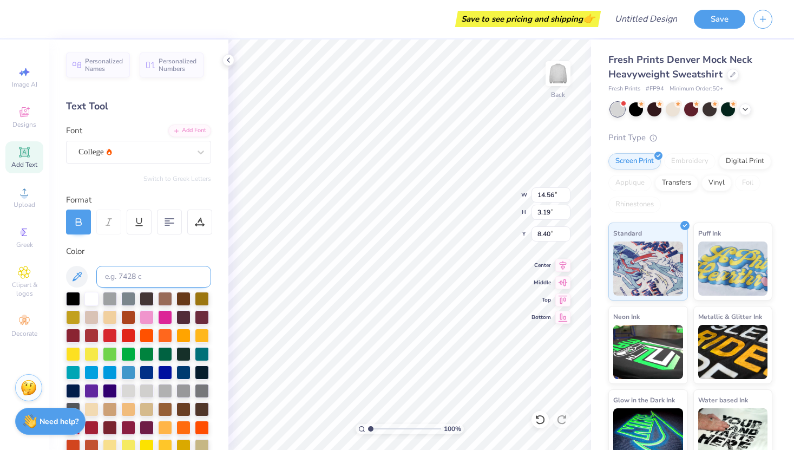
type input "14.29"
type input "3.12"
type input "8.44"
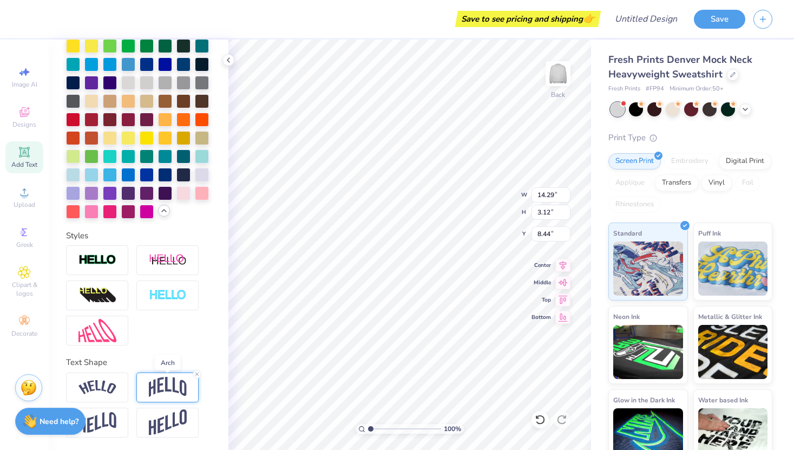
click at [173, 392] on img at bounding box center [168, 387] width 38 height 21
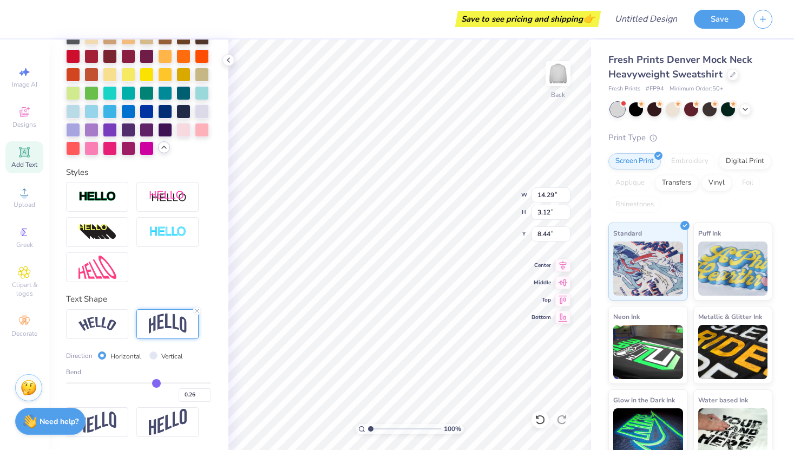
type input "0.27"
type input "0.26"
type input "0.23"
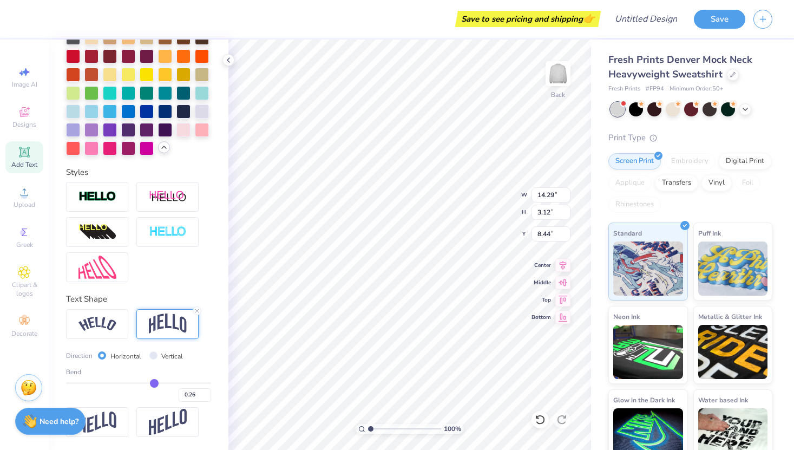
type input "0.23"
type input "0.19"
type input "0.16"
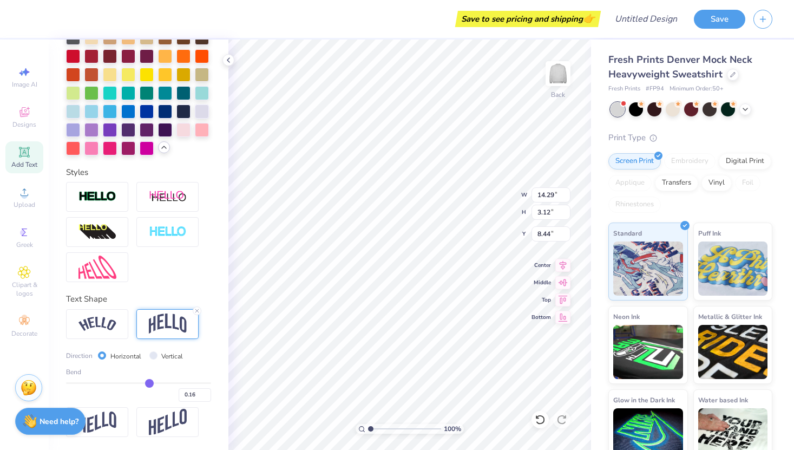
type input "0.12"
type input "0.09"
type input "0.07"
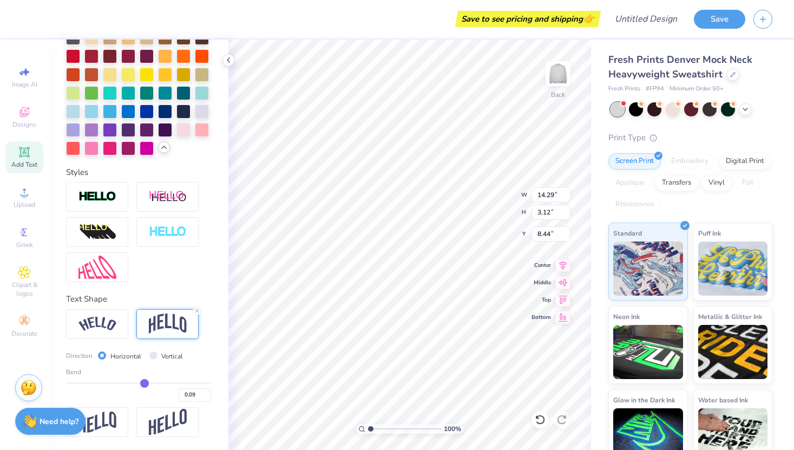
type input "0.07"
type input "0.05"
type input "0.04"
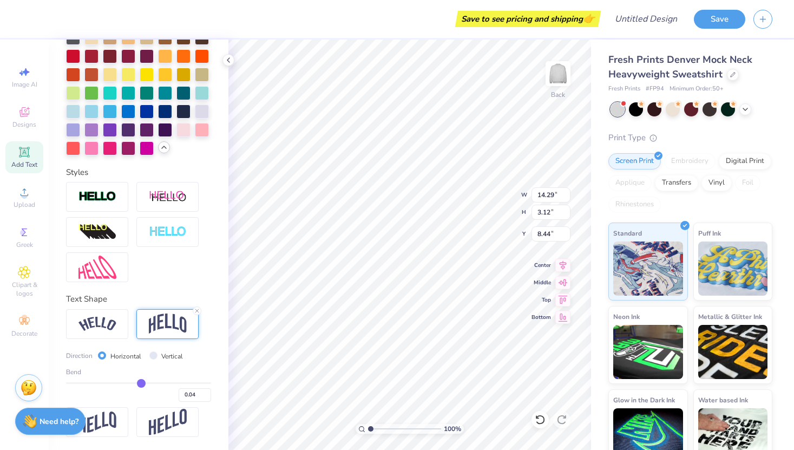
type input "0.03"
type input "0.02"
drag, startPoint x: 156, startPoint y: 385, endPoint x: 140, endPoint y: 384, distance: 16.8
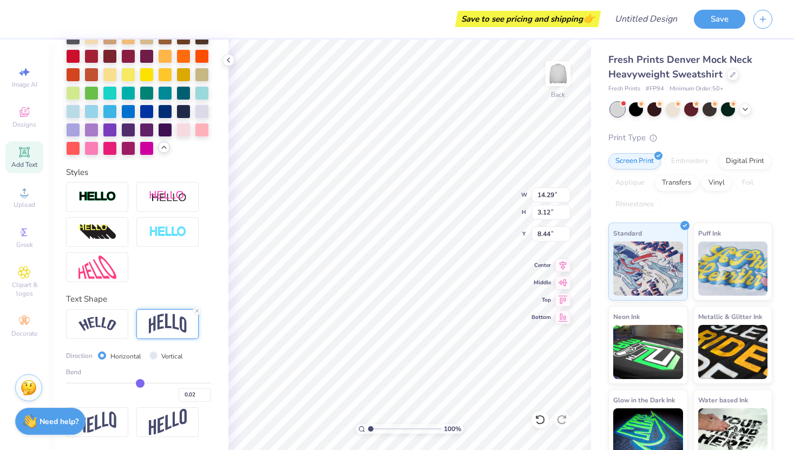
type input "0.02"
click at [140, 384] on input "range" at bounding box center [138, 383] width 145 height 2
type input "1.76"
type input "9.12"
type input "0.04"
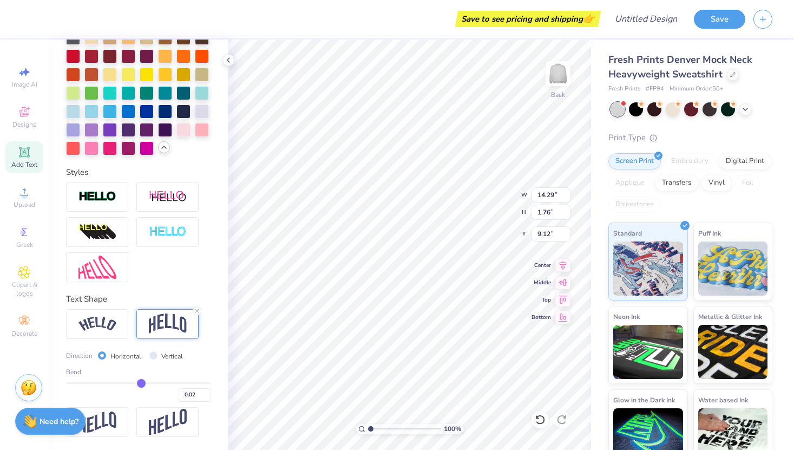
type input "0.04"
type input "0.07"
type input "0.1"
type input "0.10"
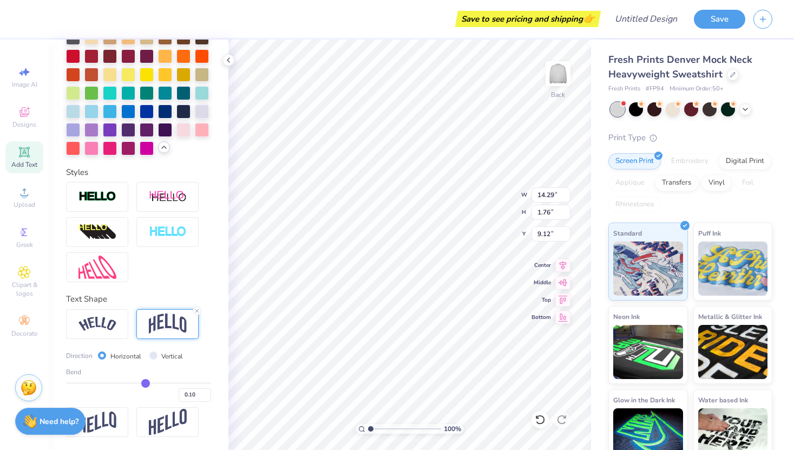
type input "0.15"
type input "0.22"
type input "0.29"
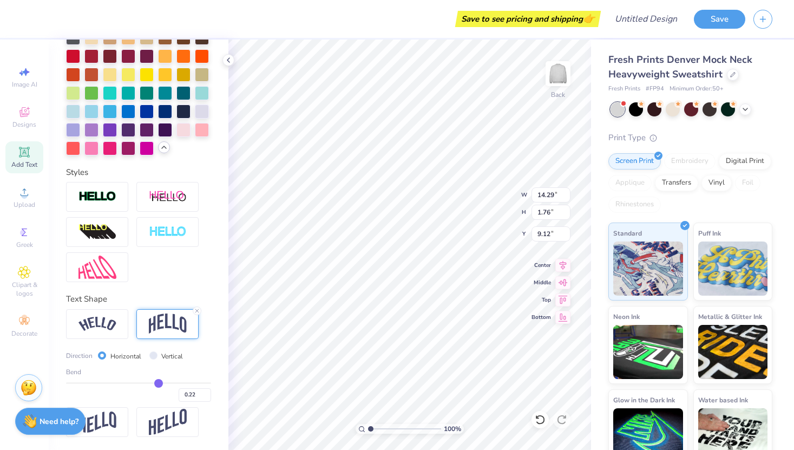
type input "0.29"
type input "0.34"
type input "0.37"
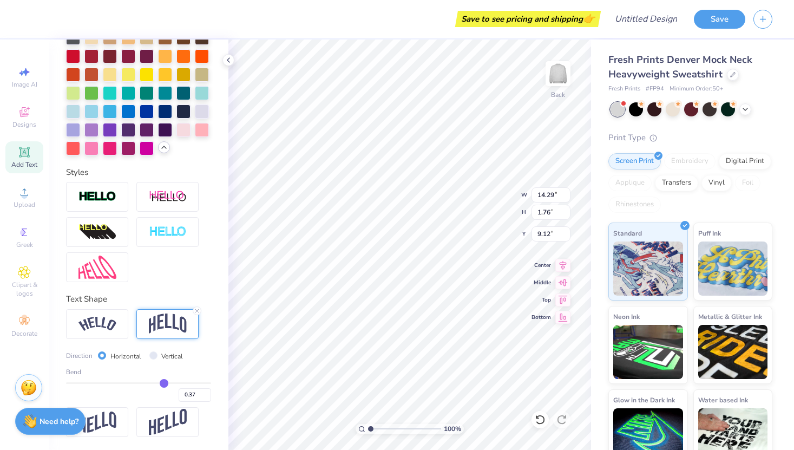
type input "0.4"
type input "0.40"
type input "0.41"
drag, startPoint x: 141, startPoint y: 382, endPoint x: 166, endPoint y: 382, distance: 25.4
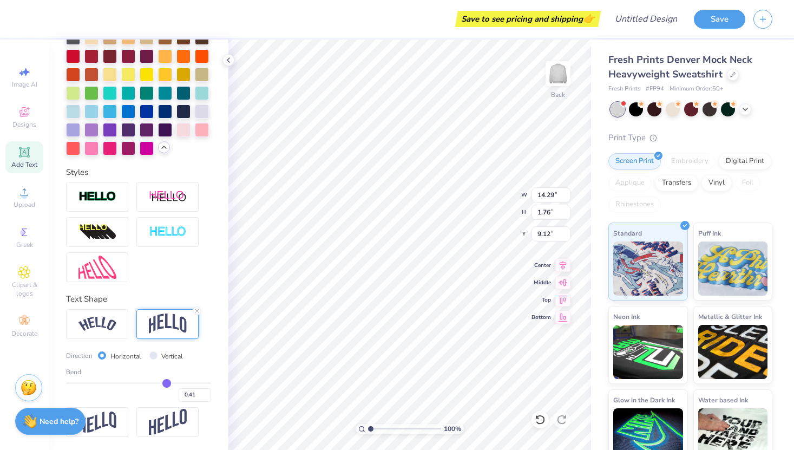
type input "0.41"
click at [166, 382] on input "range" at bounding box center [138, 383] width 145 height 2
type input "4.02"
type input "7.99"
type input "0.4"
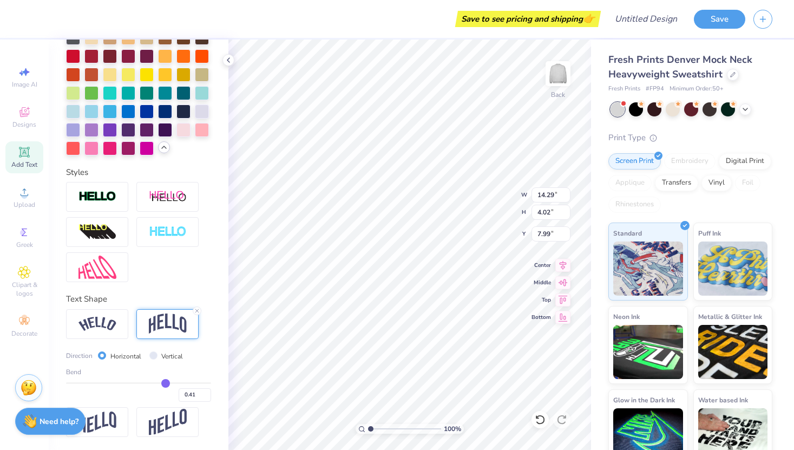
type input "0.40"
type input "0.37"
type input "0.34"
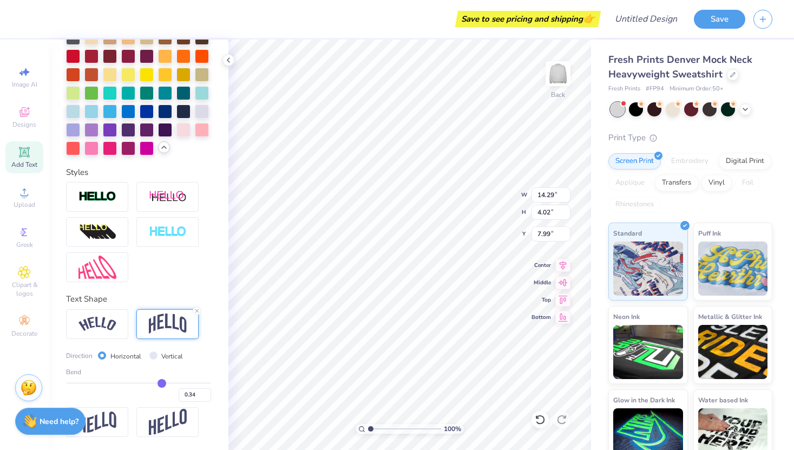
type input "0.3"
type input "0.30"
type input "0.27"
type input "0.24"
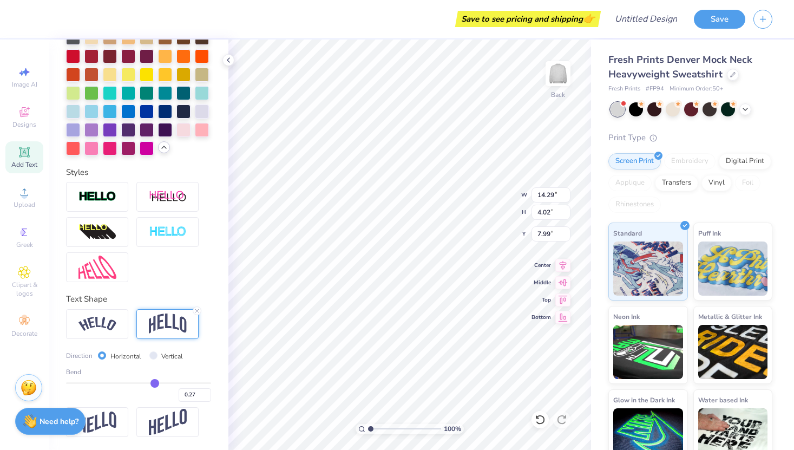
type input "0.24"
type input "0.23"
type input "0.22"
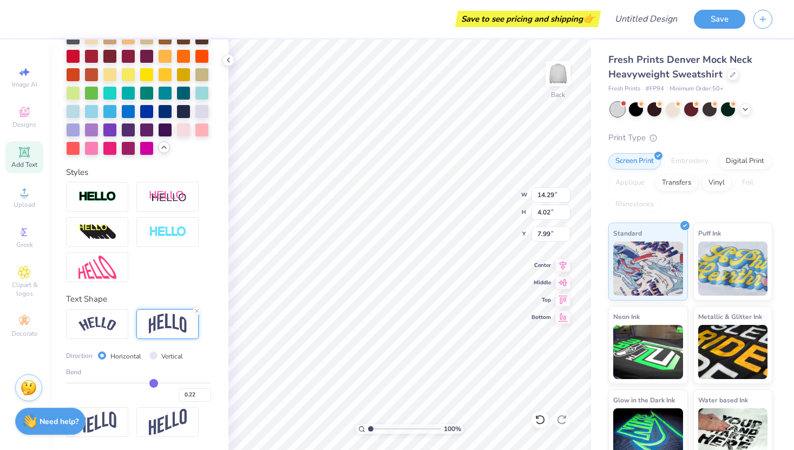
drag, startPoint x: 166, startPoint y: 382, endPoint x: 153, endPoint y: 382, distance: 13.0
type input "0.22"
click at [153, 382] on input "range" at bounding box center [138, 383] width 145 height 2
type input "2.89"
type input "8.56"
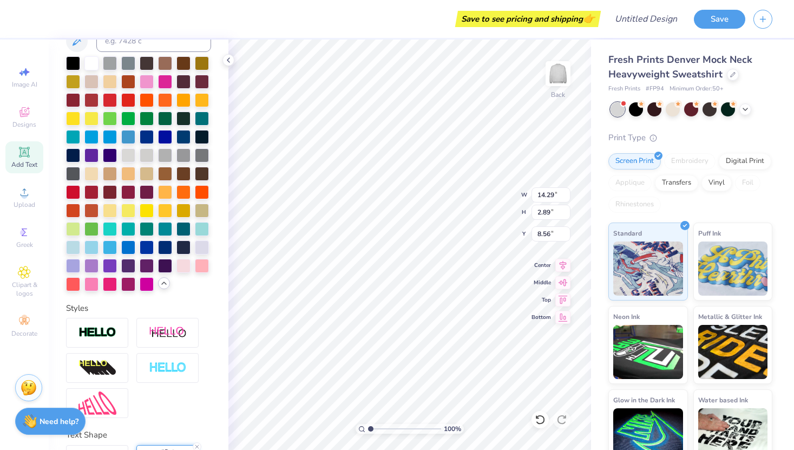
scroll to position [0, 0]
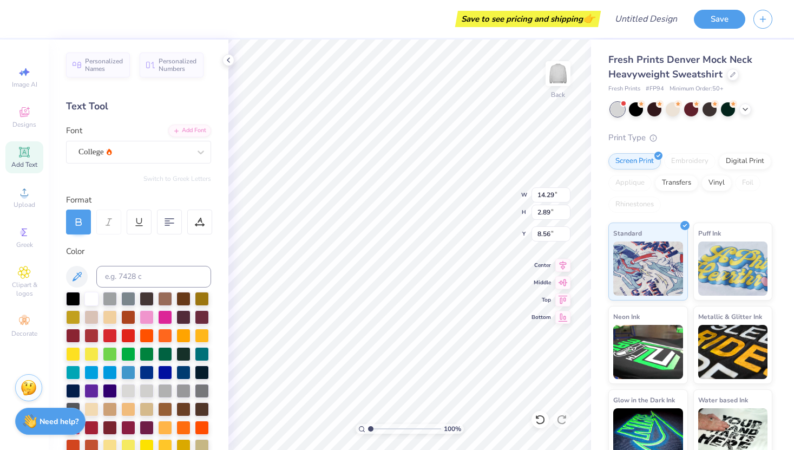
click at [86, 234] on div "Personalized Names Personalized Numbers Text Tool Add Font Font College Switch …" at bounding box center [139, 245] width 180 height 410
click at [86, 228] on div at bounding box center [78, 221] width 25 height 25
type input "13.30"
type input "2.80"
type input "8.60"
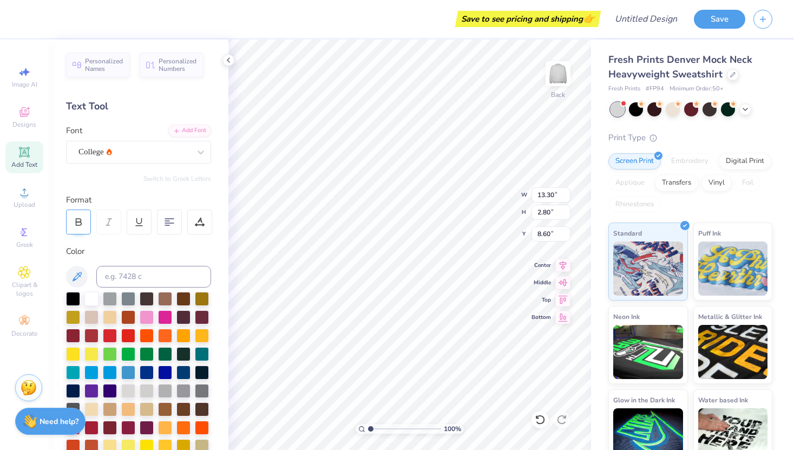
click at [84, 226] on div at bounding box center [78, 221] width 25 height 25
type input "14.29"
click at [82, 273] on icon at bounding box center [76, 276] width 13 height 13
